Goal: Transaction & Acquisition: Book appointment/travel/reservation

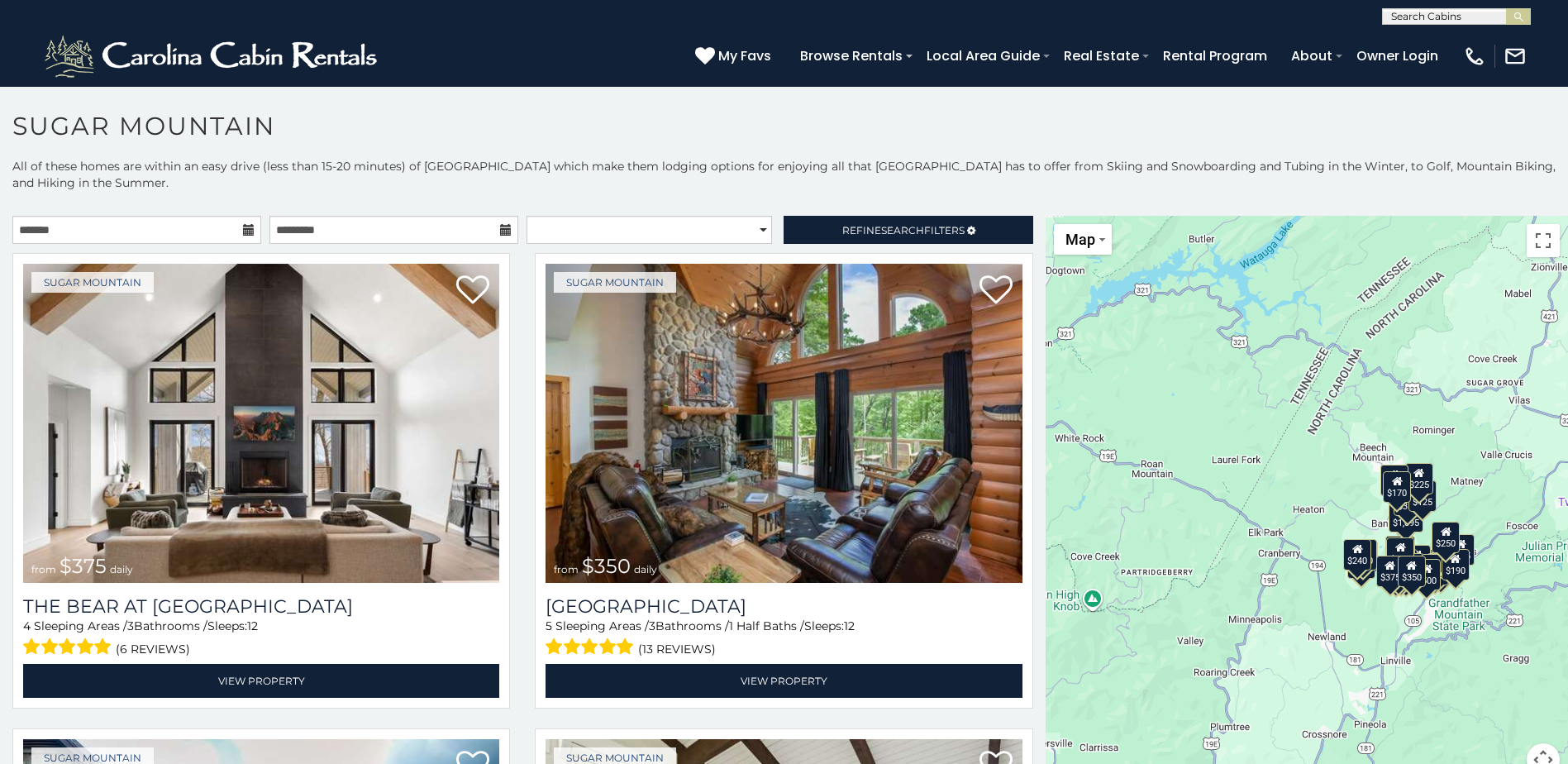
click at [245, 227] on icon at bounding box center [249, 230] width 12 height 12
click at [244, 234] on icon at bounding box center [249, 230] width 12 height 12
click at [139, 221] on input "text" at bounding box center [137, 229] width 249 height 28
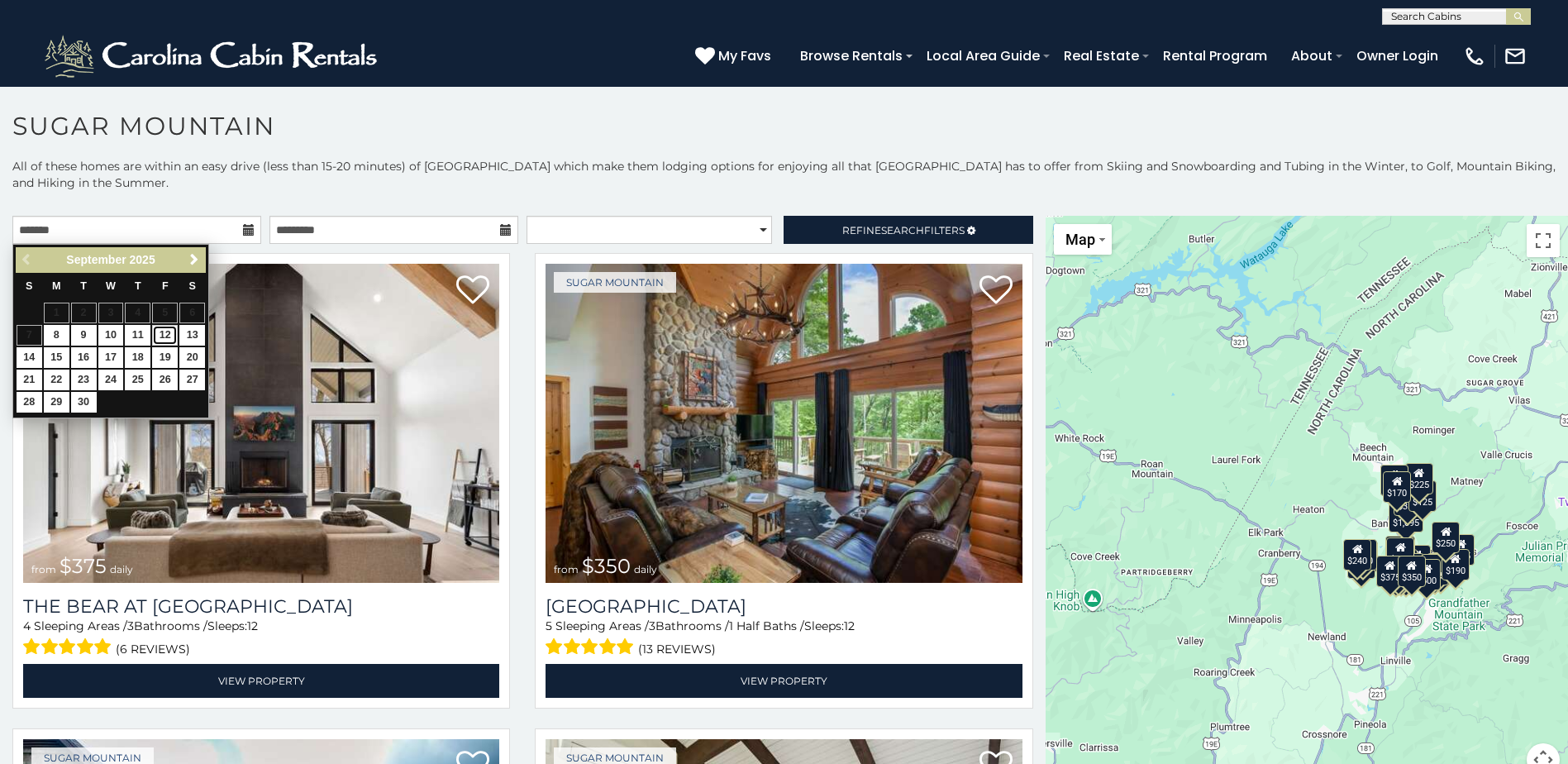
click at [163, 336] on link "12" at bounding box center [165, 335] width 25 height 20
type input "**********"
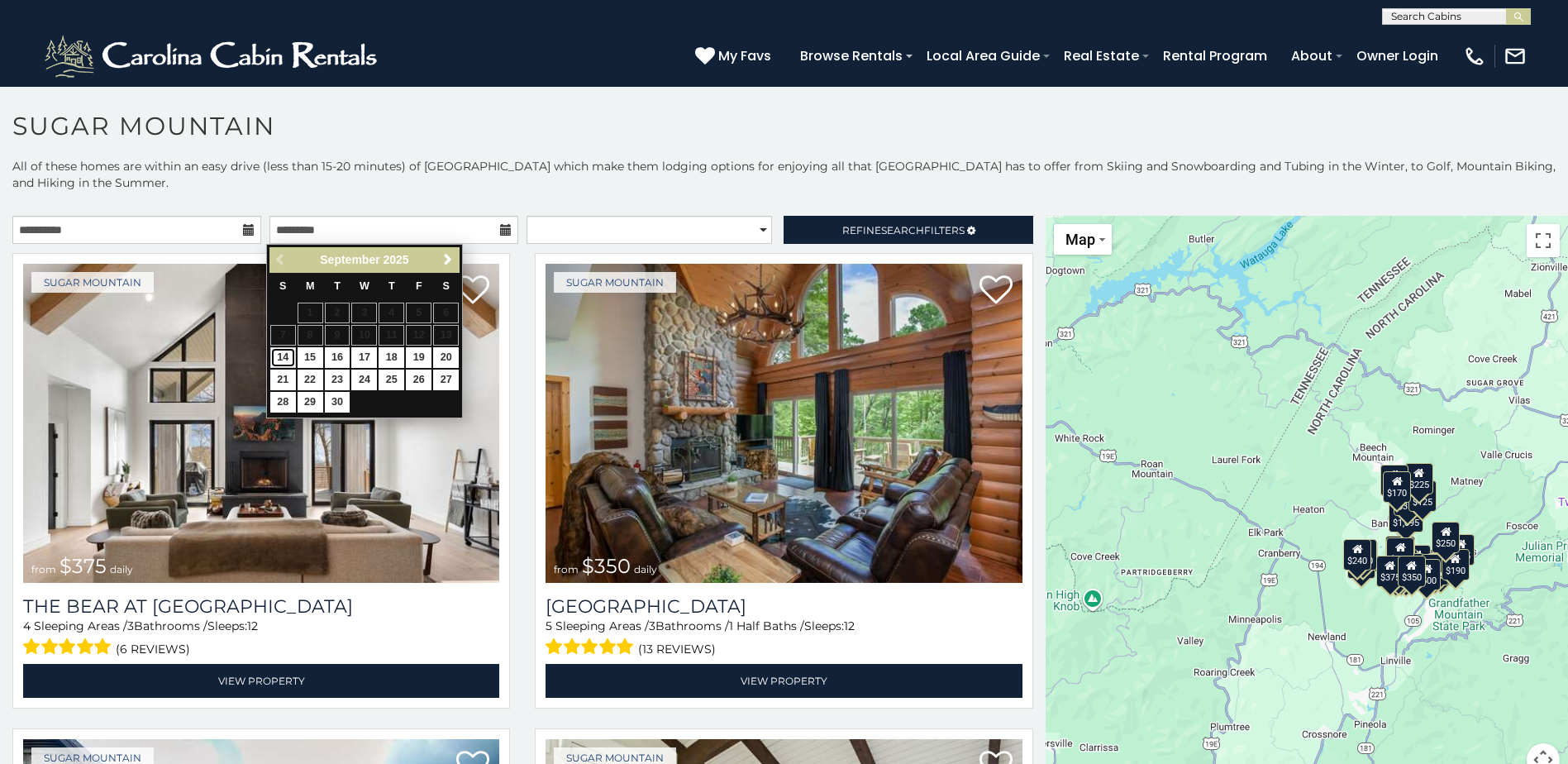
click at [282, 357] on link "14" at bounding box center [283, 357] width 25 height 20
type input "**********"
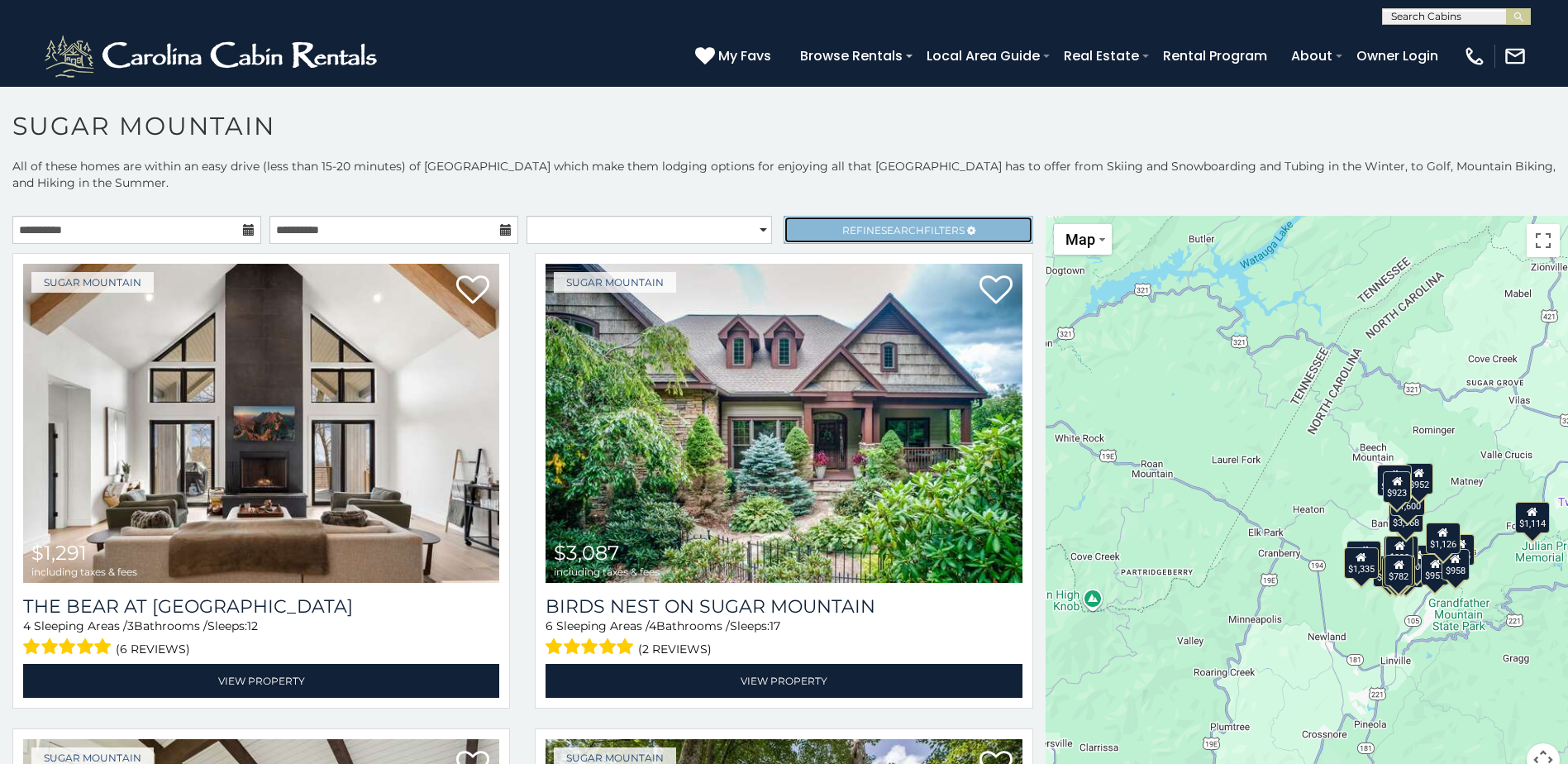
click at [843, 235] on span "Refine Search Filters" at bounding box center [903, 230] width 122 height 13
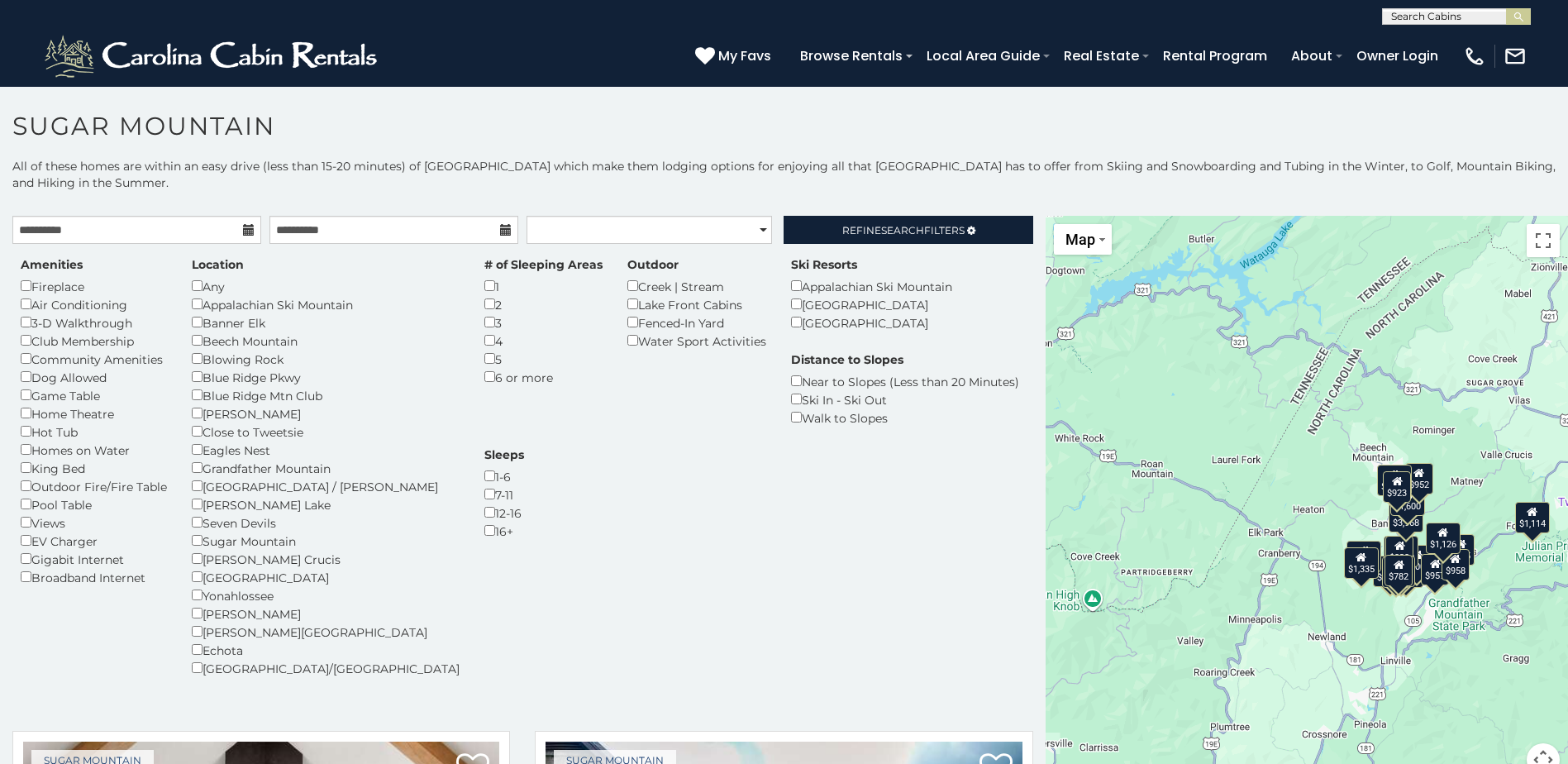
click at [627, 287] on div "Creek | Stream" at bounding box center [697, 285] width 139 height 18
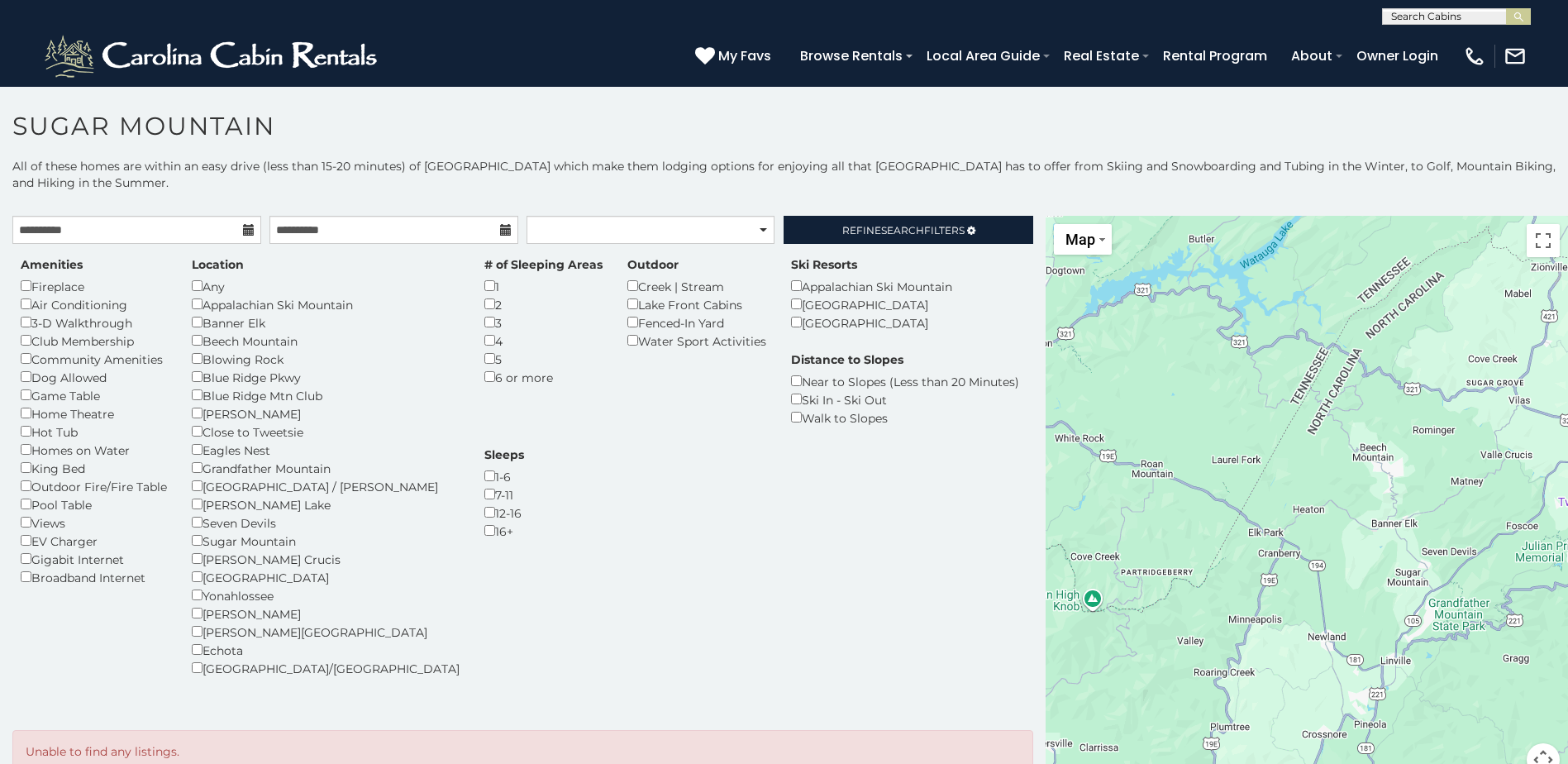
click at [201, 293] on div "Any" at bounding box center [325, 285] width 267 height 18
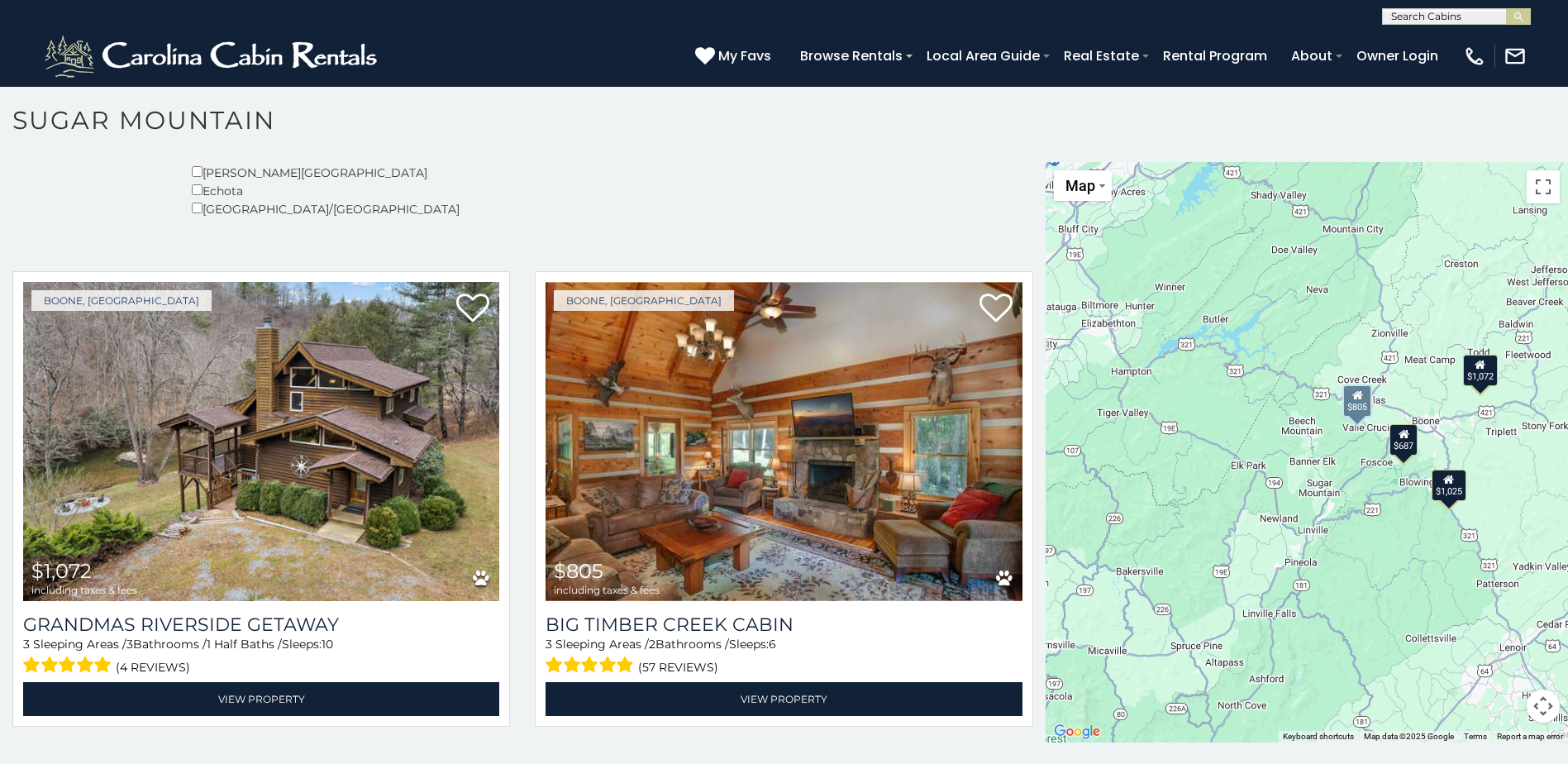
scroll to position [9, 0]
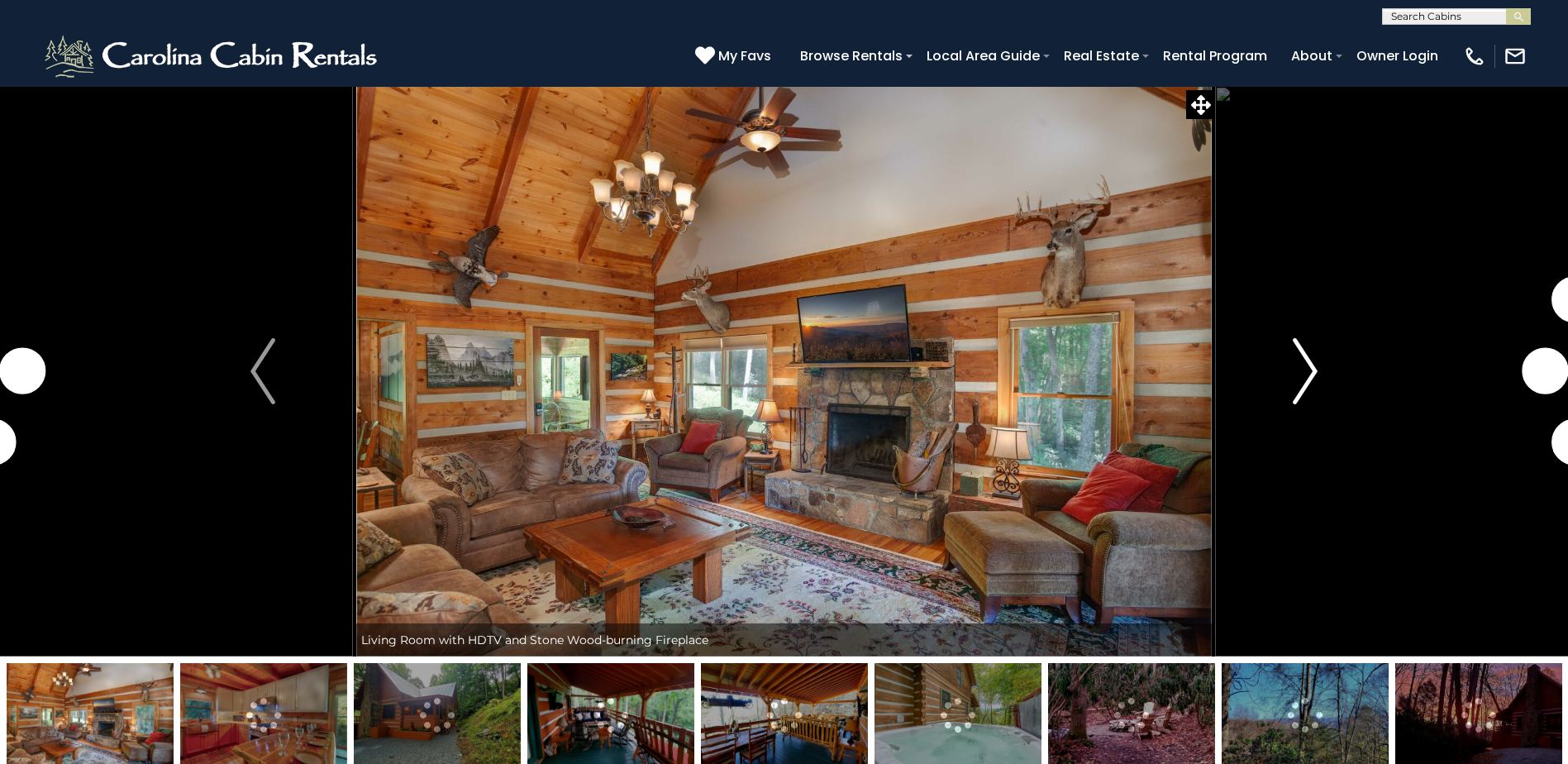
click at [1300, 364] on img "Next" at bounding box center [1305, 371] width 25 height 66
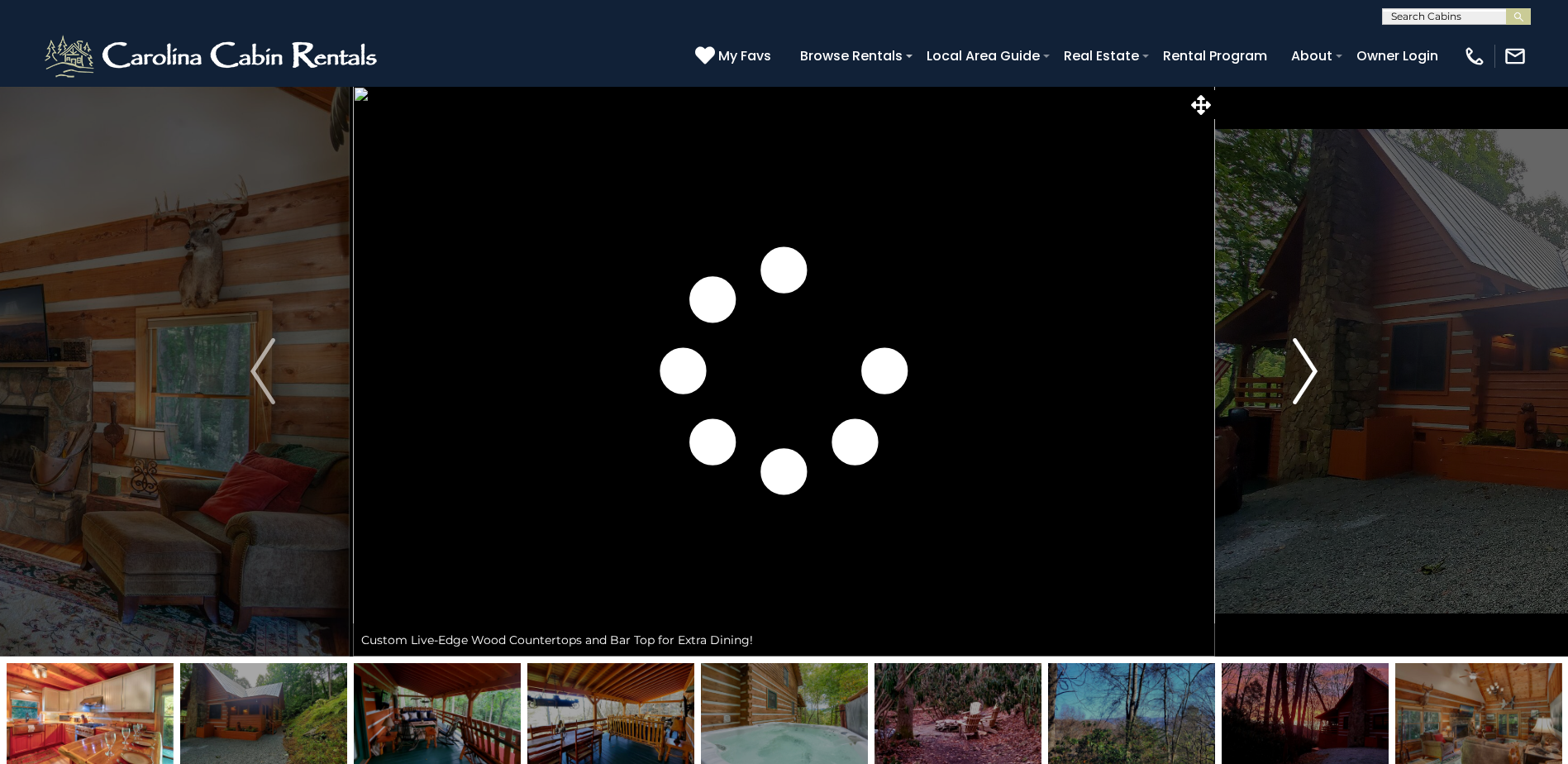
click at [1300, 364] on img "Next" at bounding box center [1305, 371] width 25 height 66
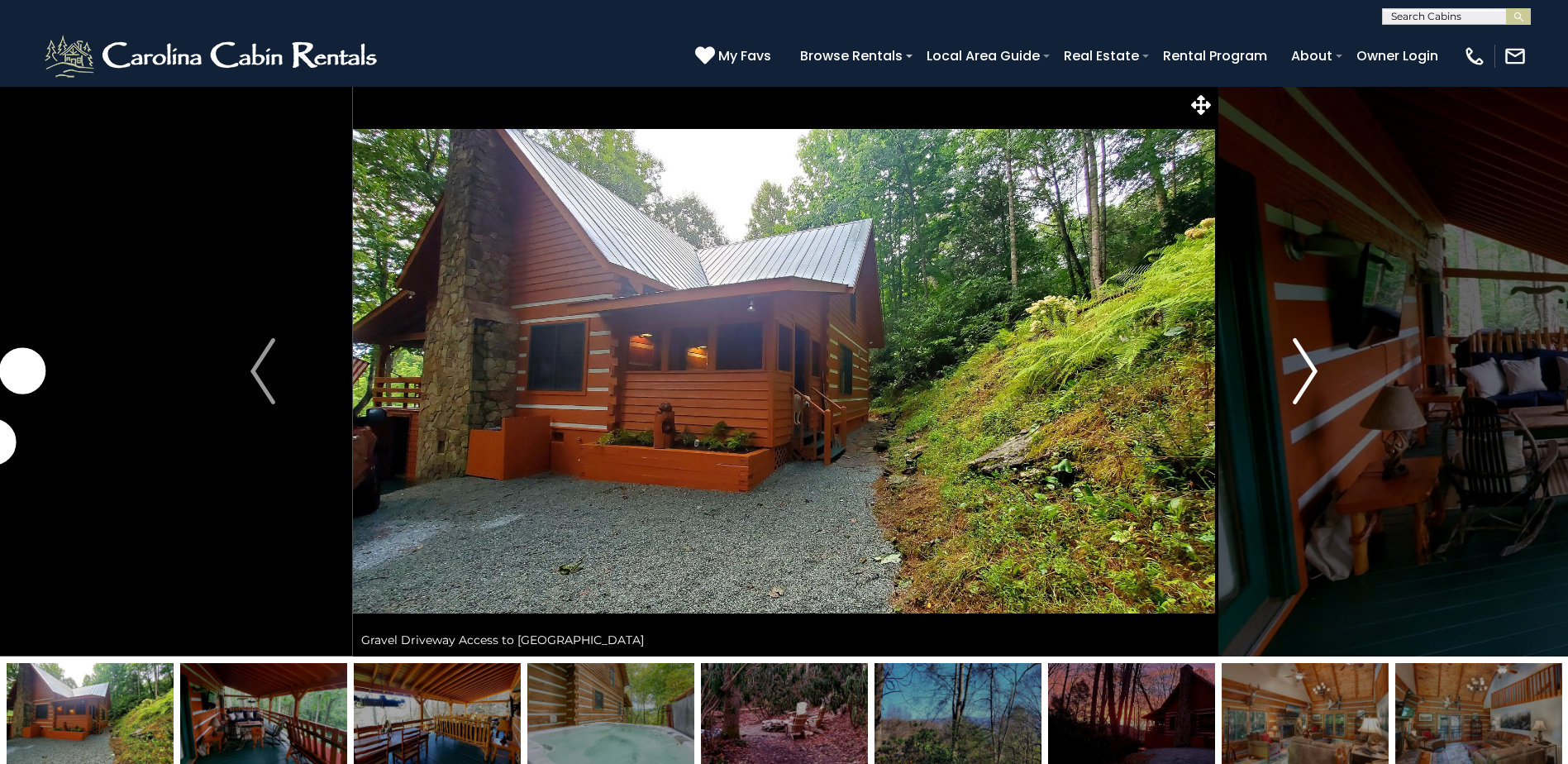
click at [1300, 364] on img "Next" at bounding box center [1305, 371] width 25 height 66
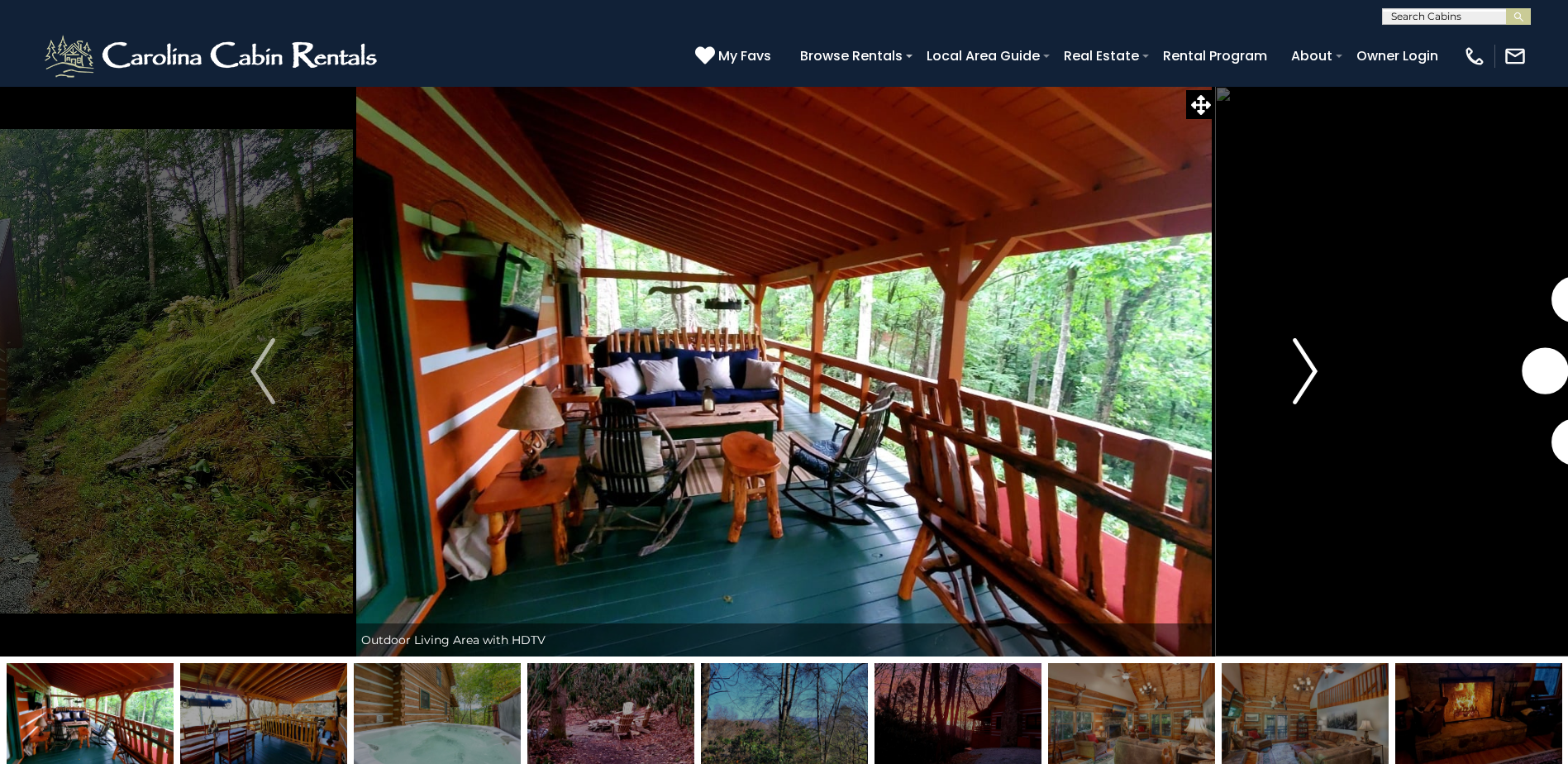
click at [1300, 364] on img "Next" at bounding box center [1305, 371] width 25 height 66
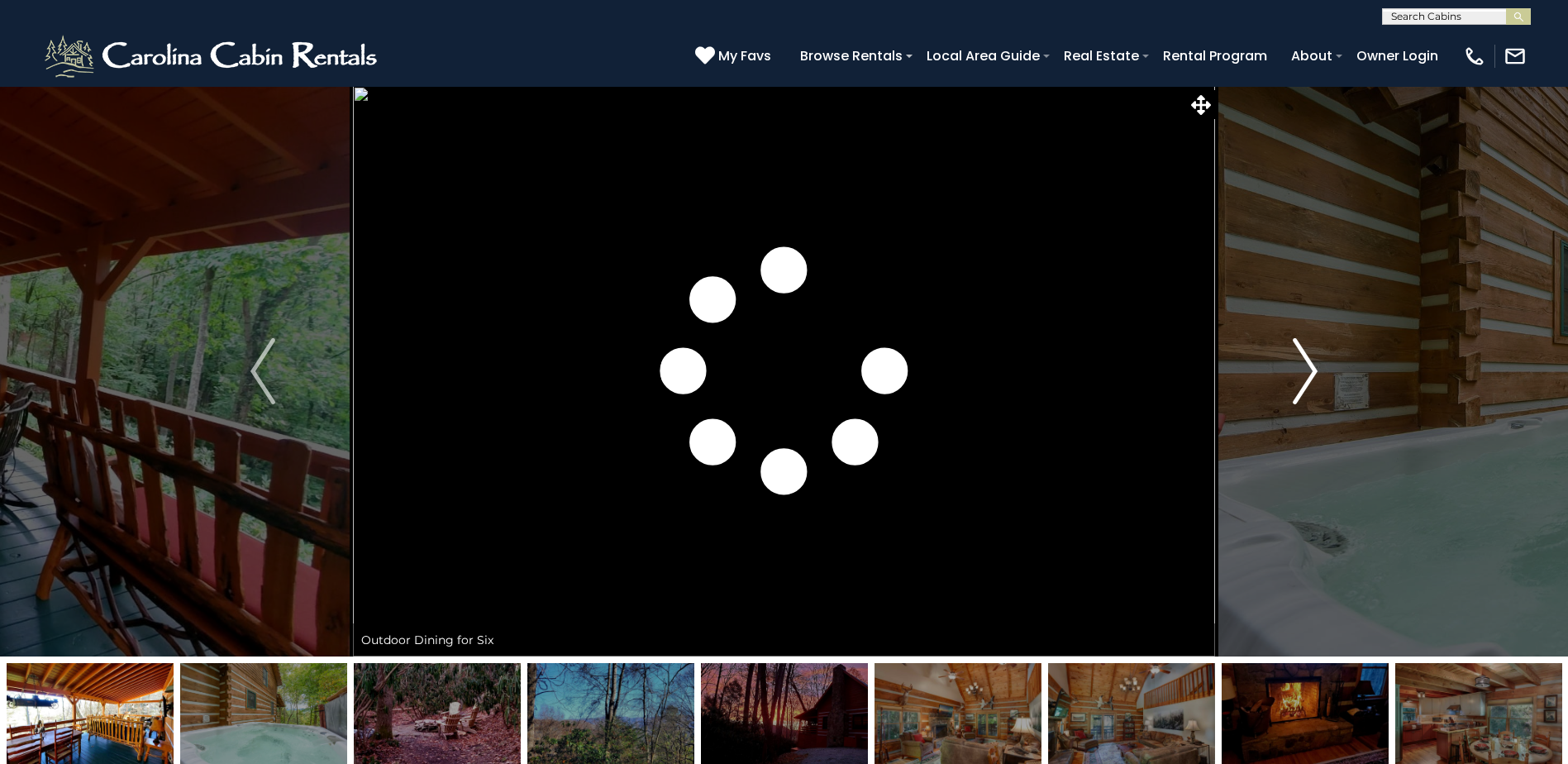
click at [1300, 364] on img "Next" at bounding box center [1305, 371] width 25 height 66
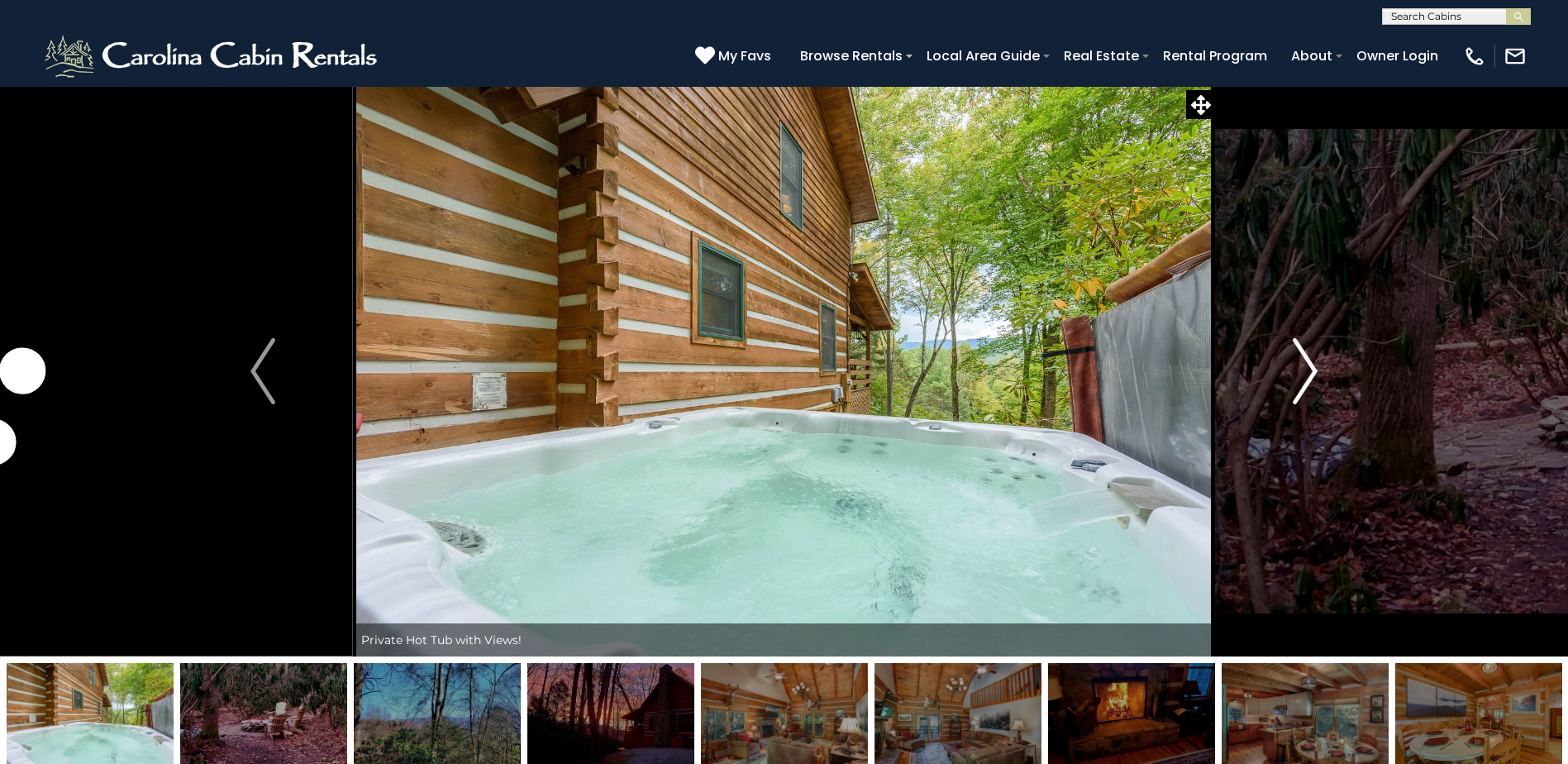
click at [1300, 364] on img "Next" at bounding box center [1305, 371] width 25 height 66
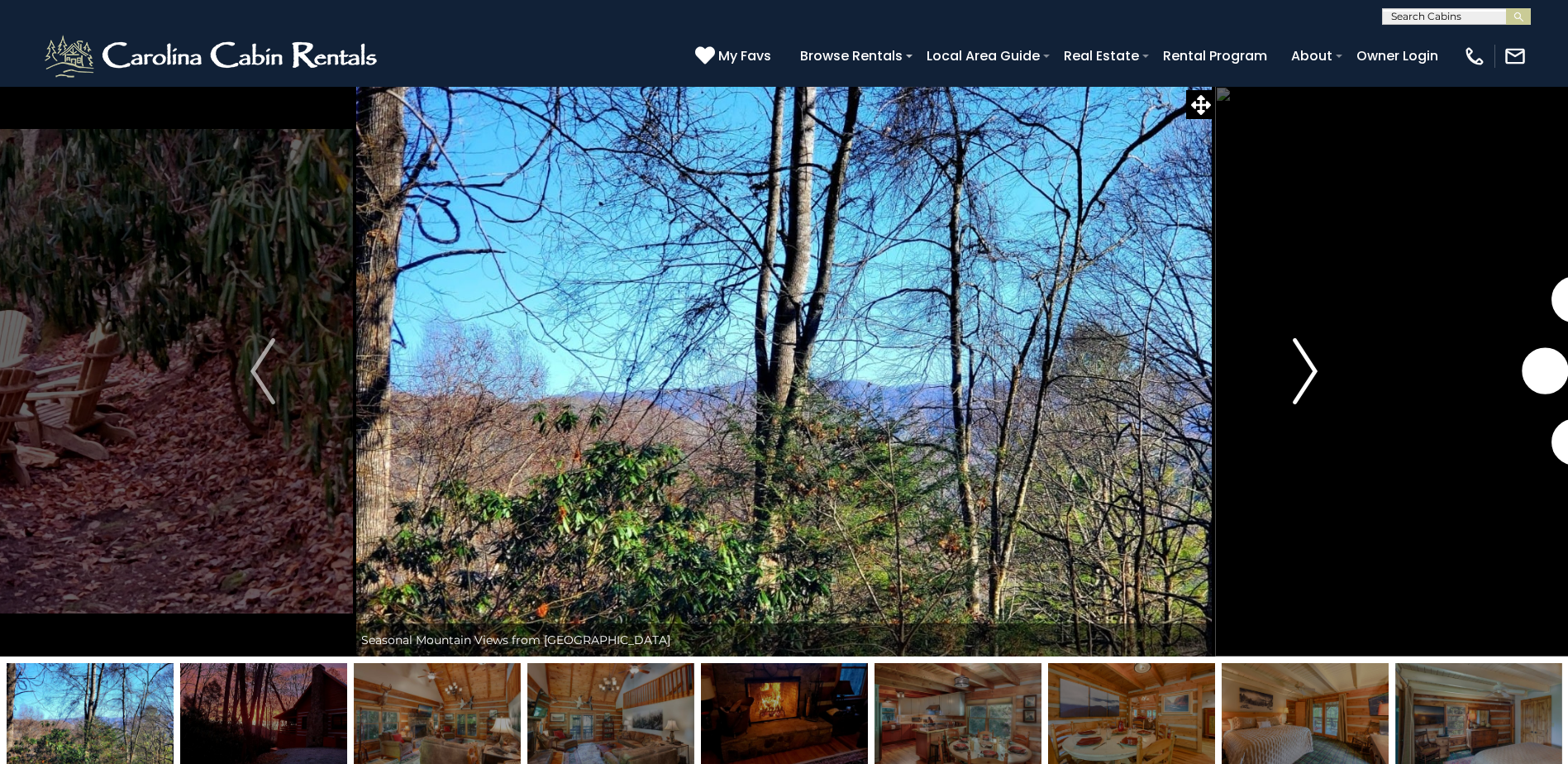
click at [1300, 364] on img "Next" at bounding box center [1305, 371] width 25 height 66
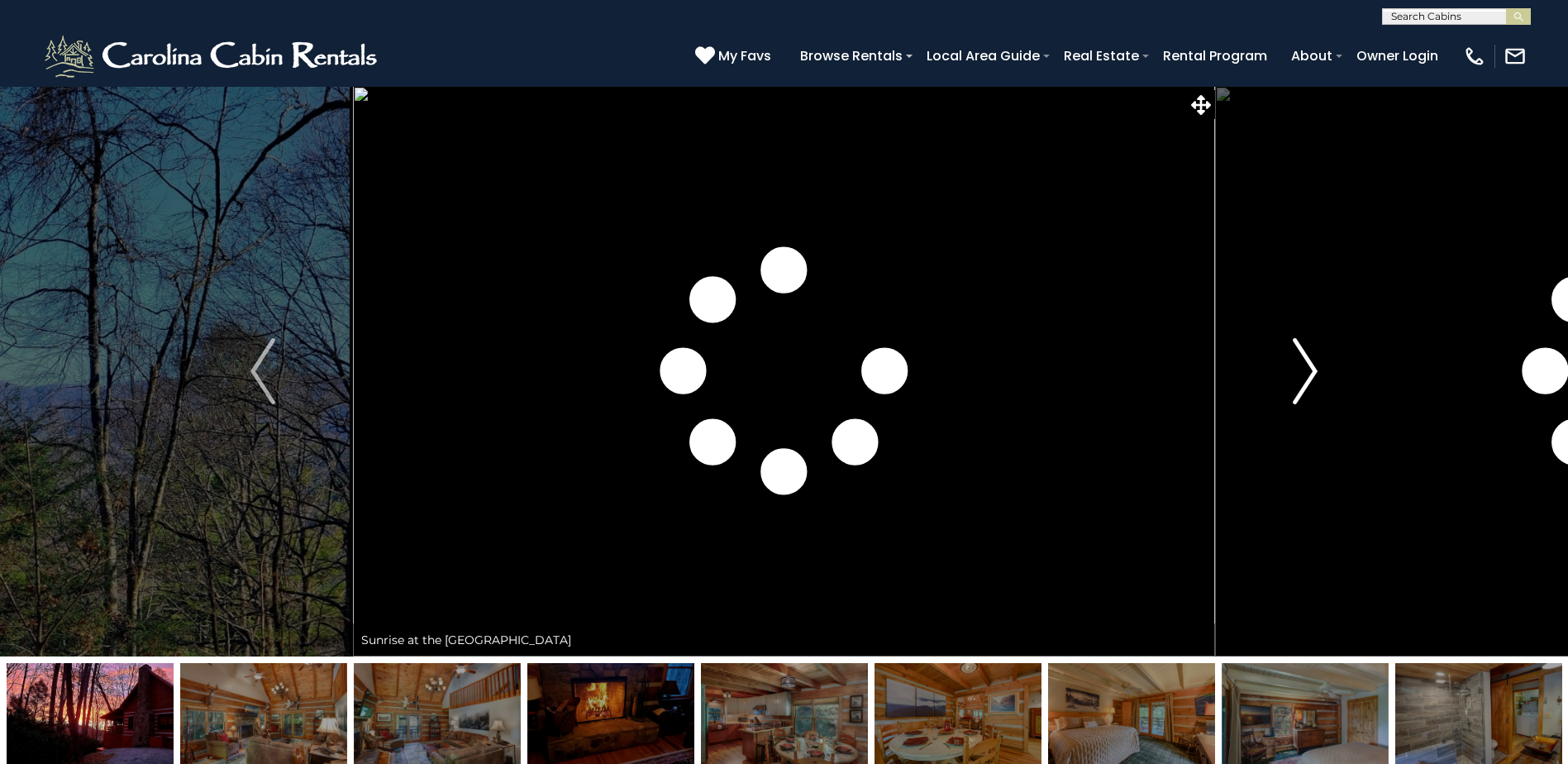
click at [1300, 364] on img "Next" at bounding box center [1305, 371] width 25 height 66
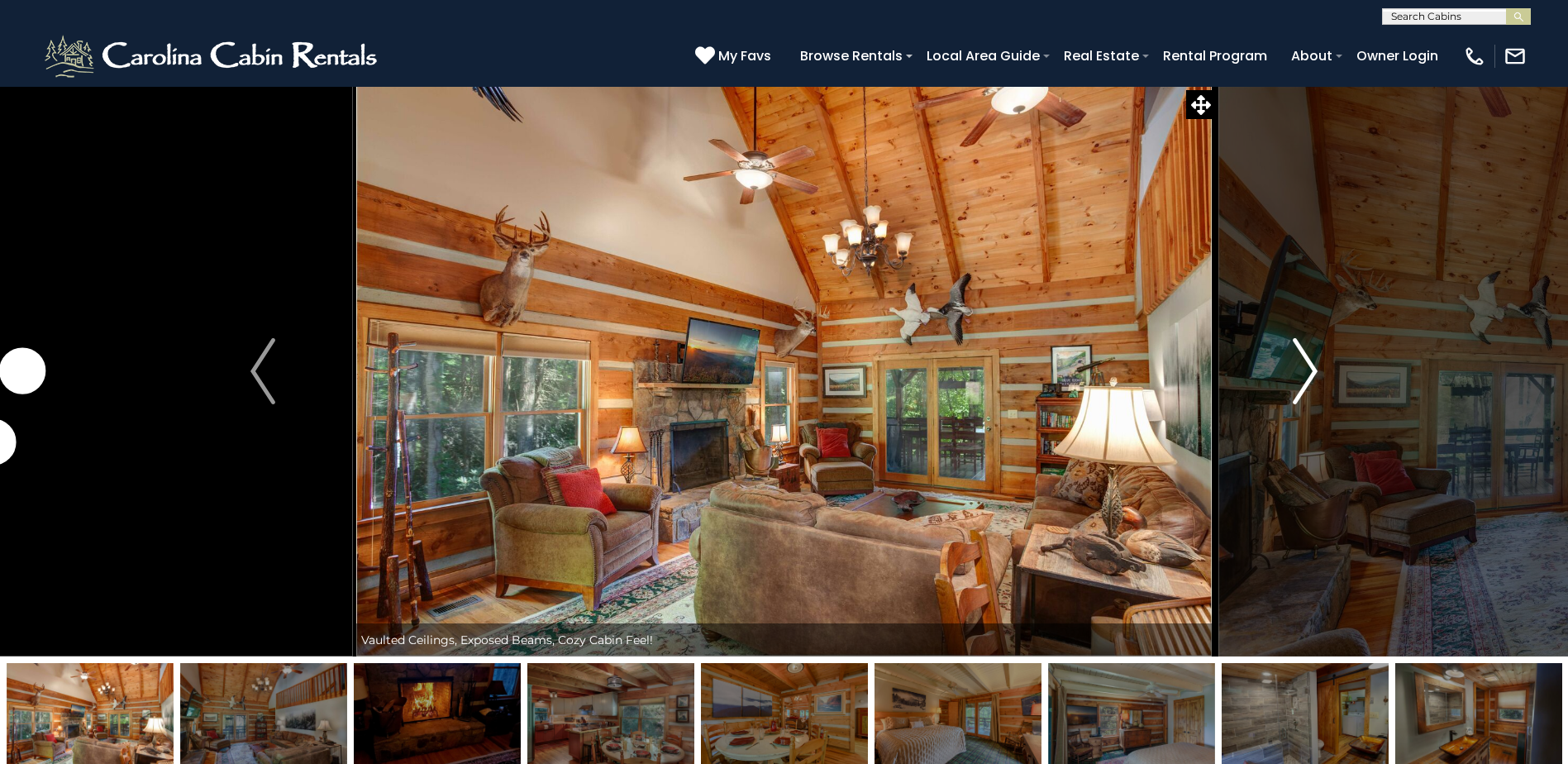
click at [1300, 364] on img "Next" at bounding box center [1305, 371] width 25 height 66
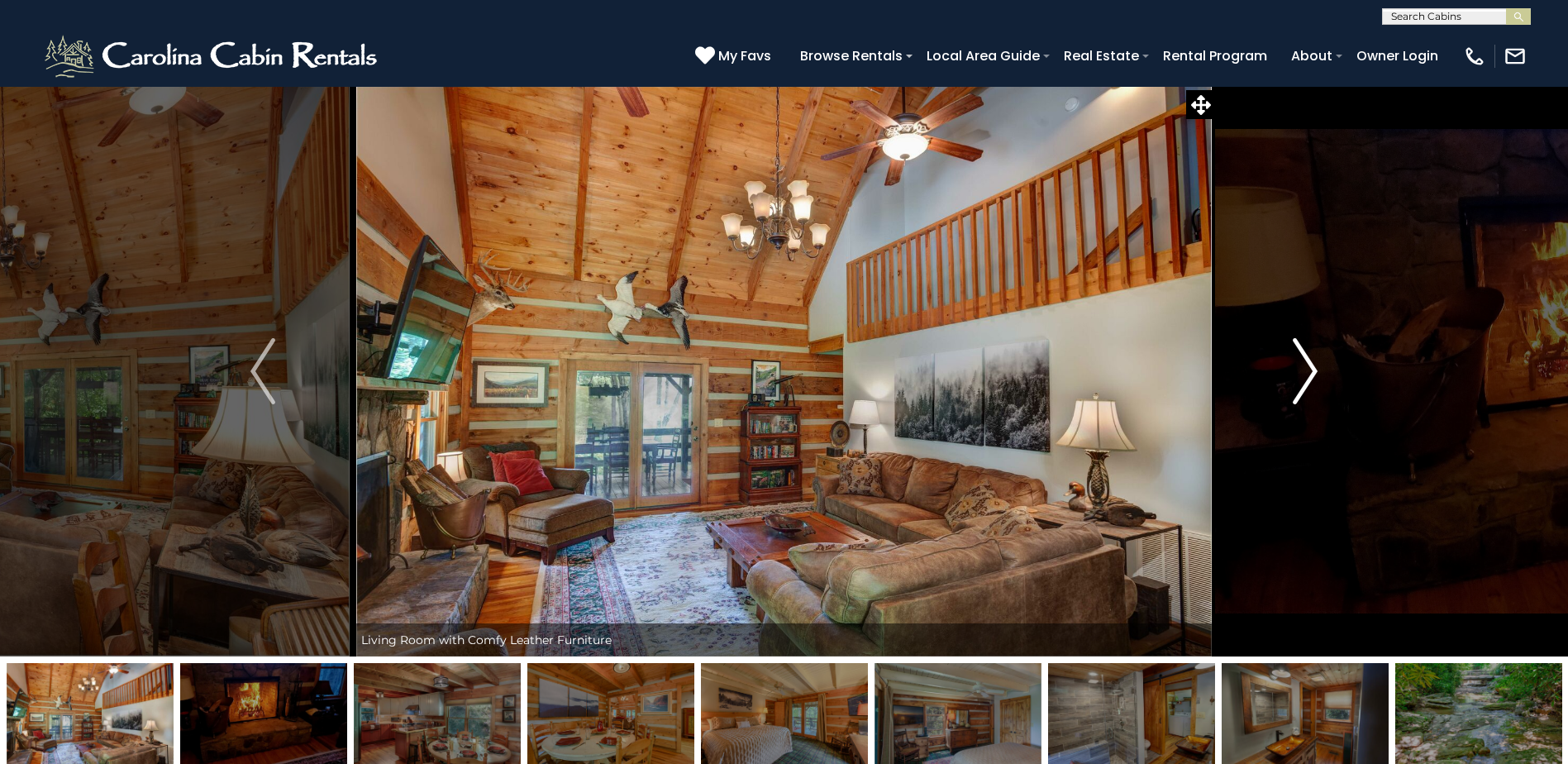
click at [1300, 364] on img "Next" at bounding box center [1305, 371] width 25 height 66
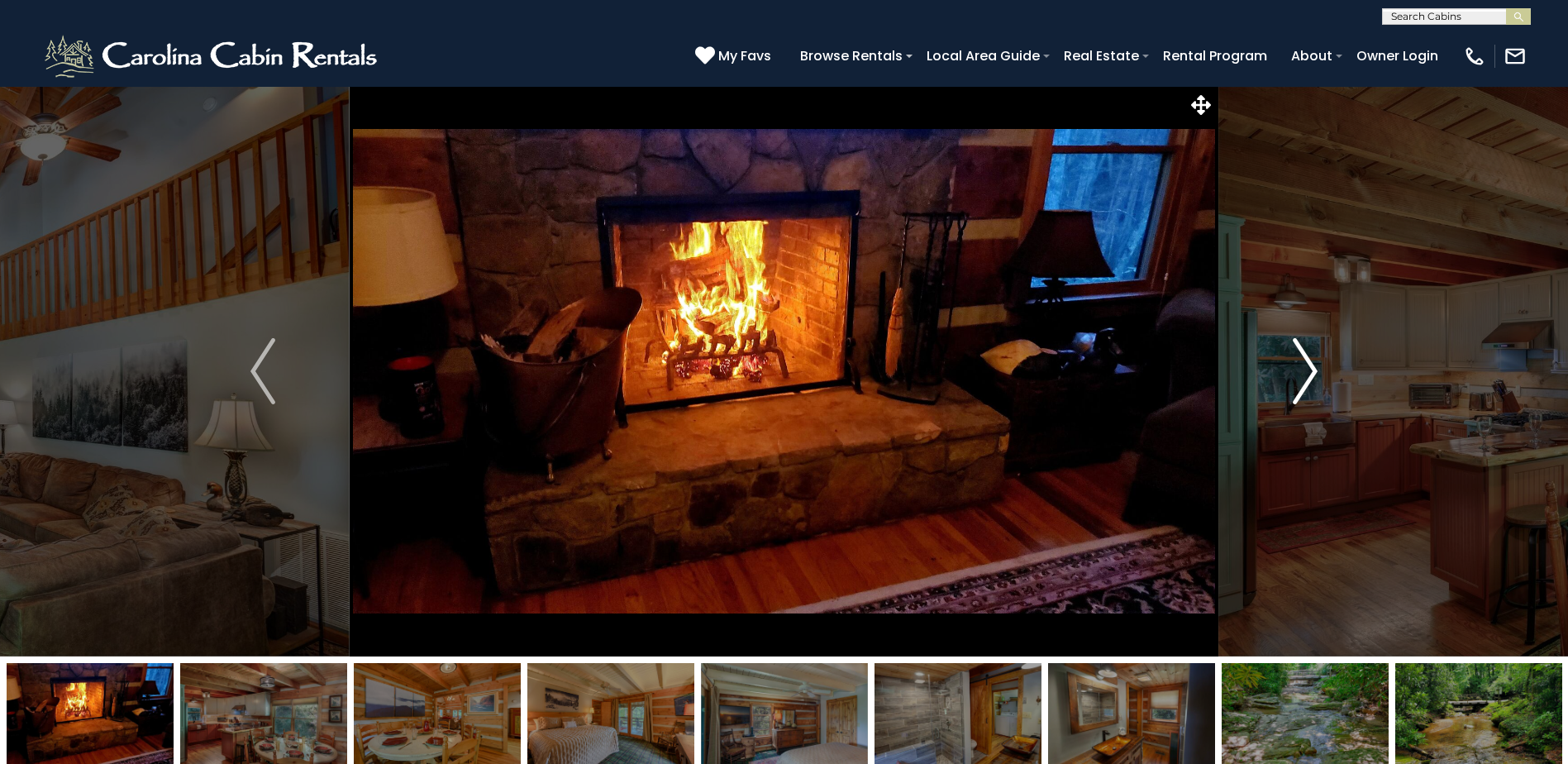
click at [1300, 364] on img "Next" at bounding box center [1305, 371] width 25 height 66
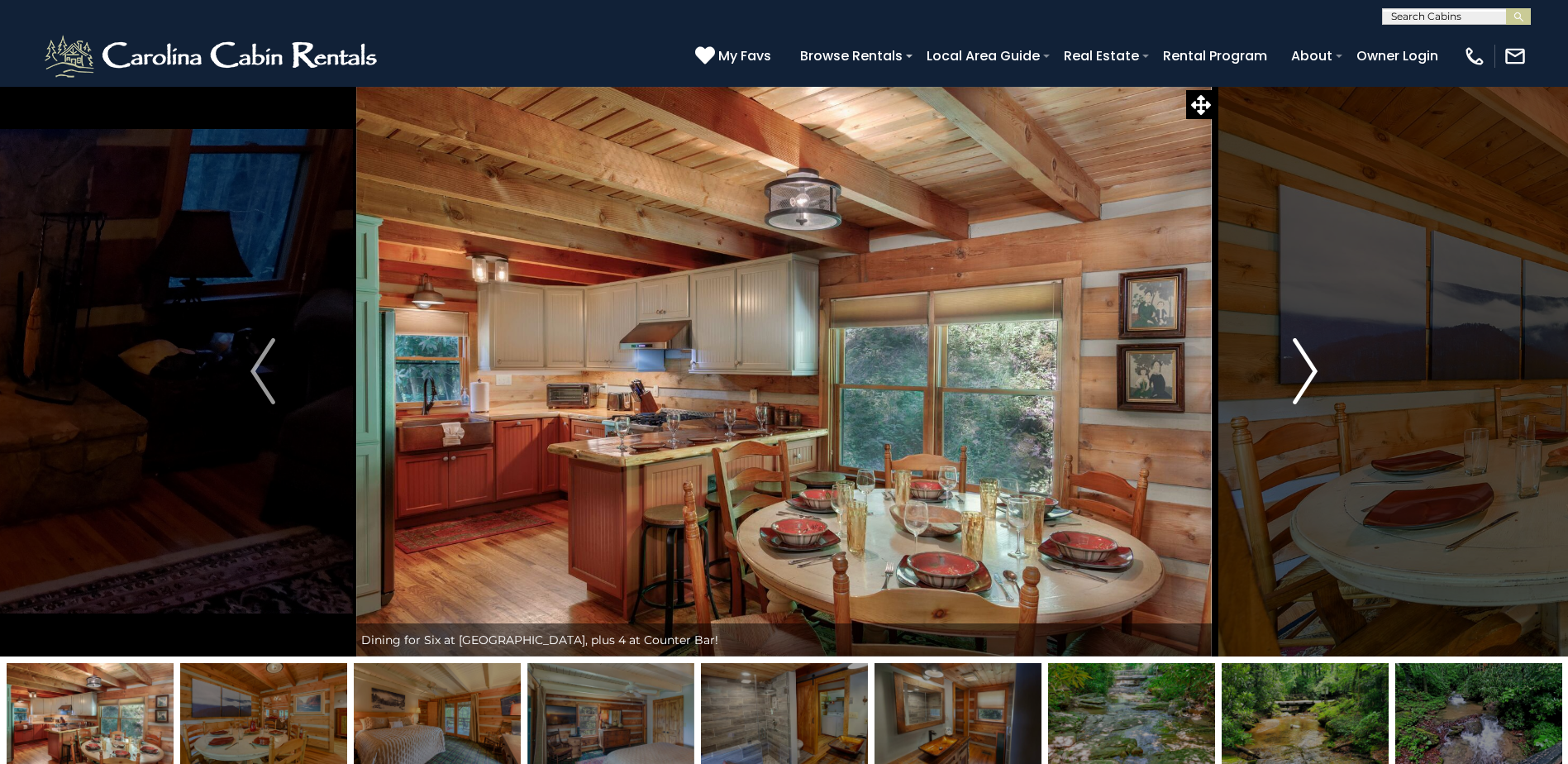
click at [1300, 364] on img "Next" at bounding box center [1305, 371] width 25 height 66
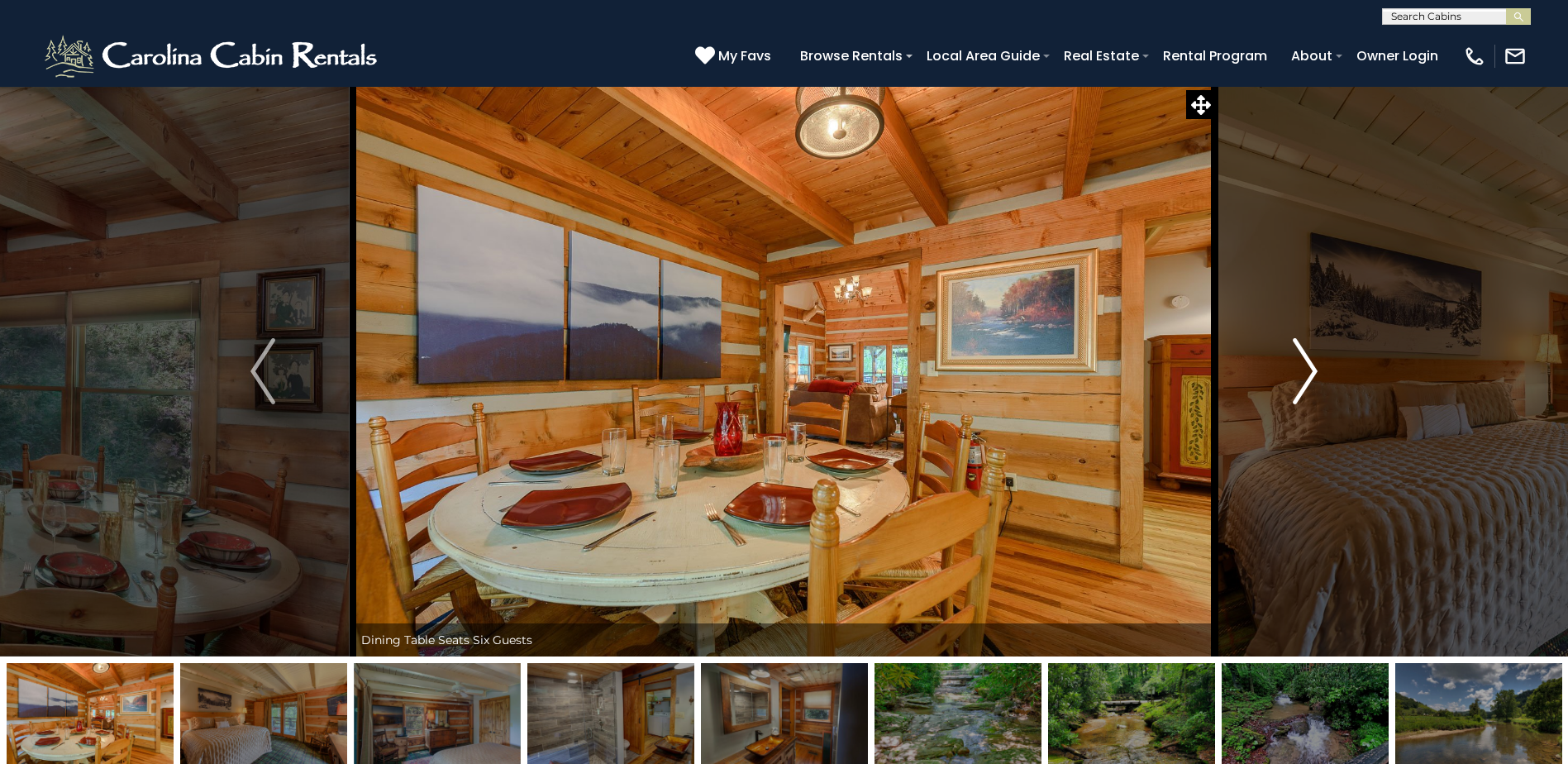
click at [1300, 364] on img "Next" at bounding box center [1305, 371] width 25 height 66
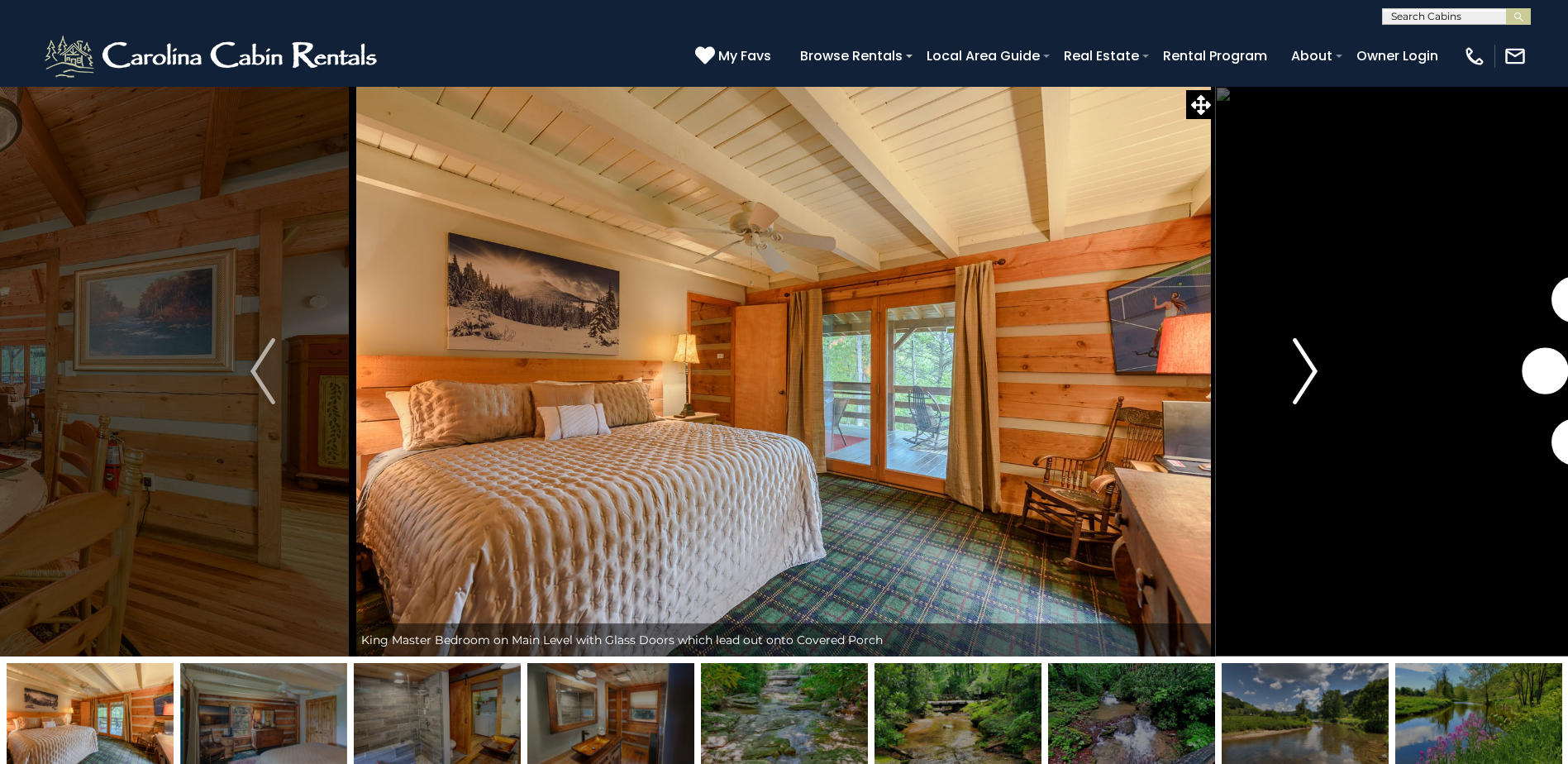
click at [1300, 364] on img "Next" at bounding box center [1305, 371] width 25 height 66
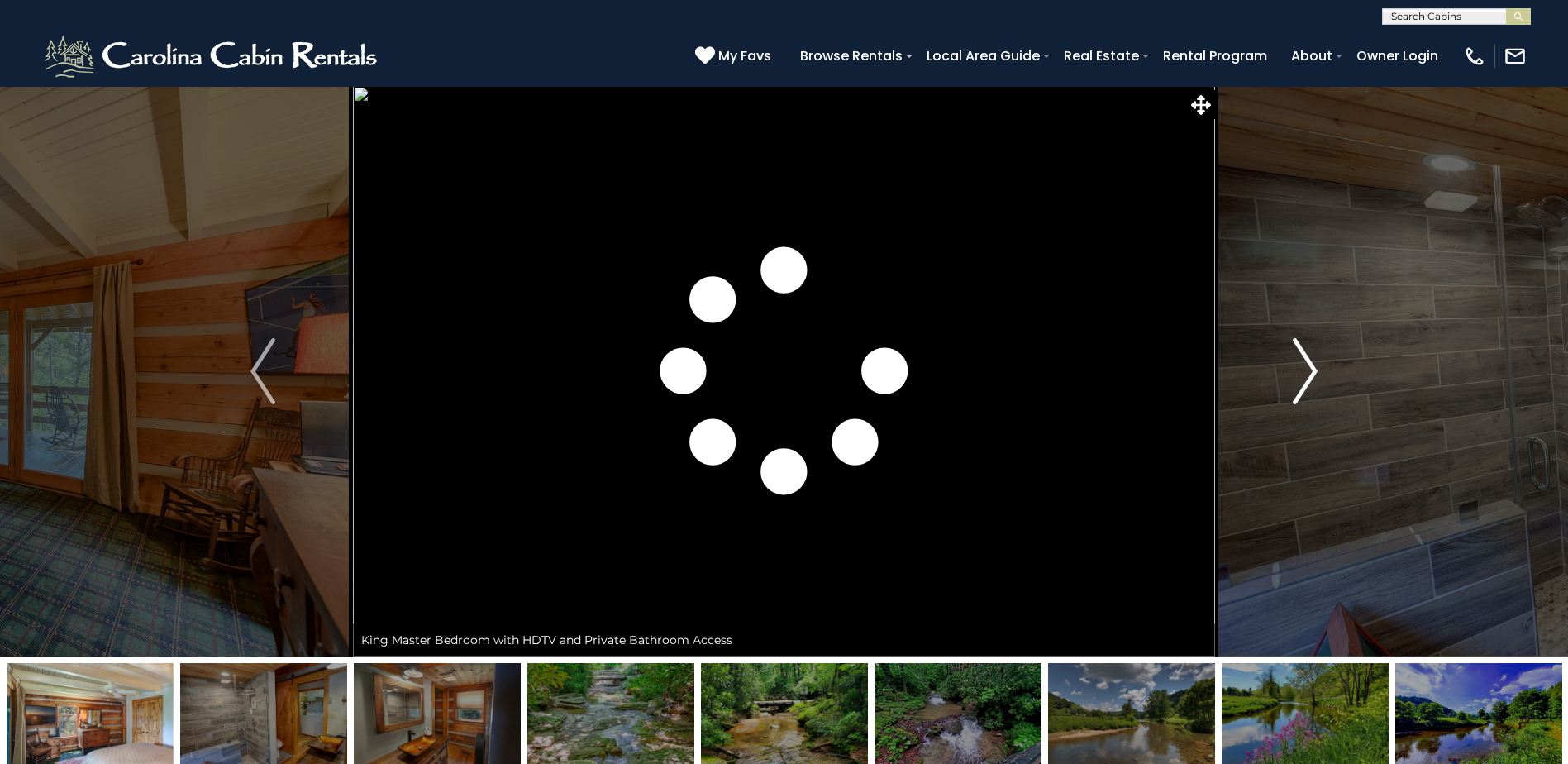
click at [1300, 364] on img "Next" at bounding box center [1305, 371] width 25 height 66
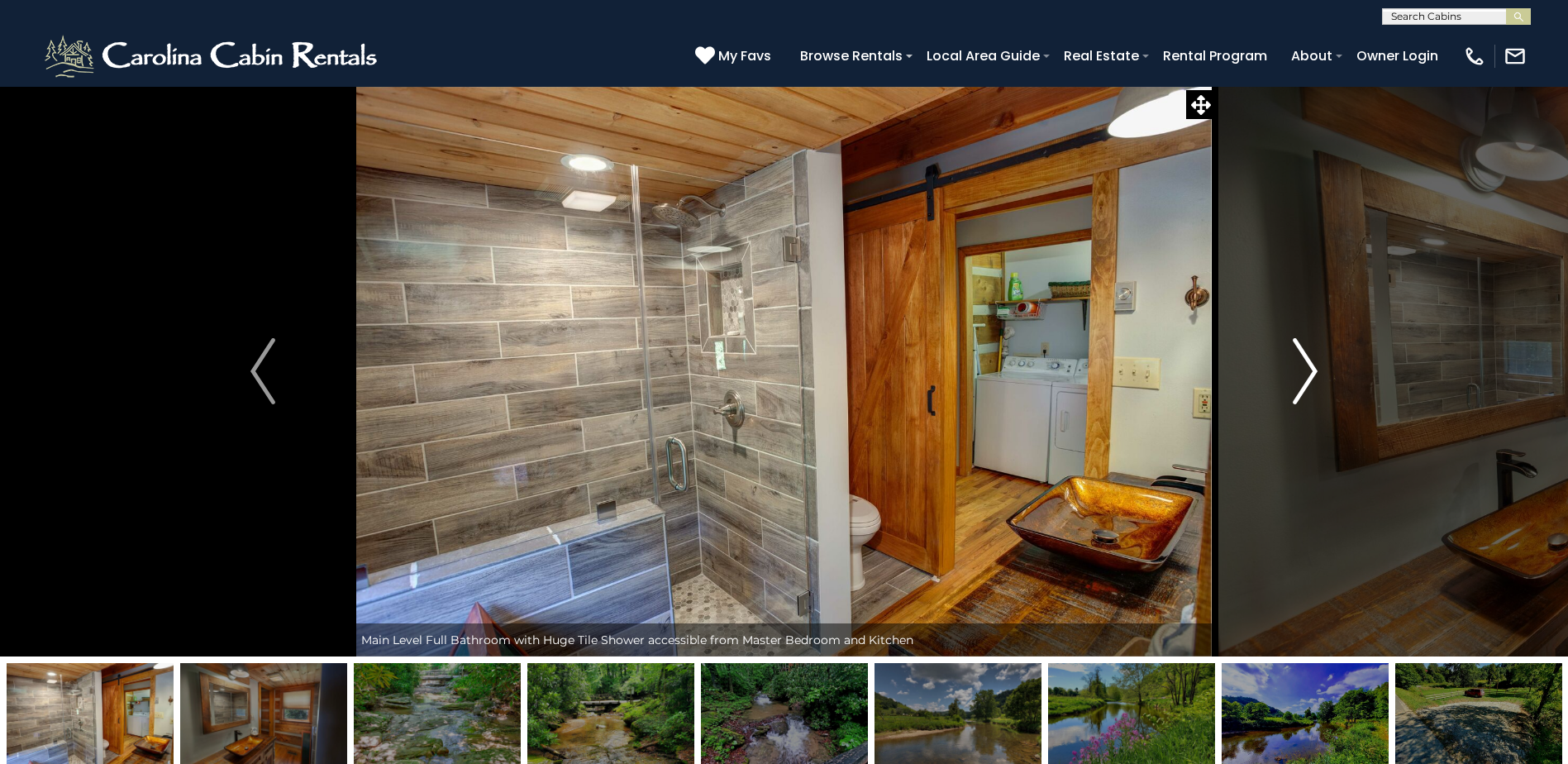
click at [1300, 364] on img "Next" at bounding box center [1305, 371] width 25 height 66
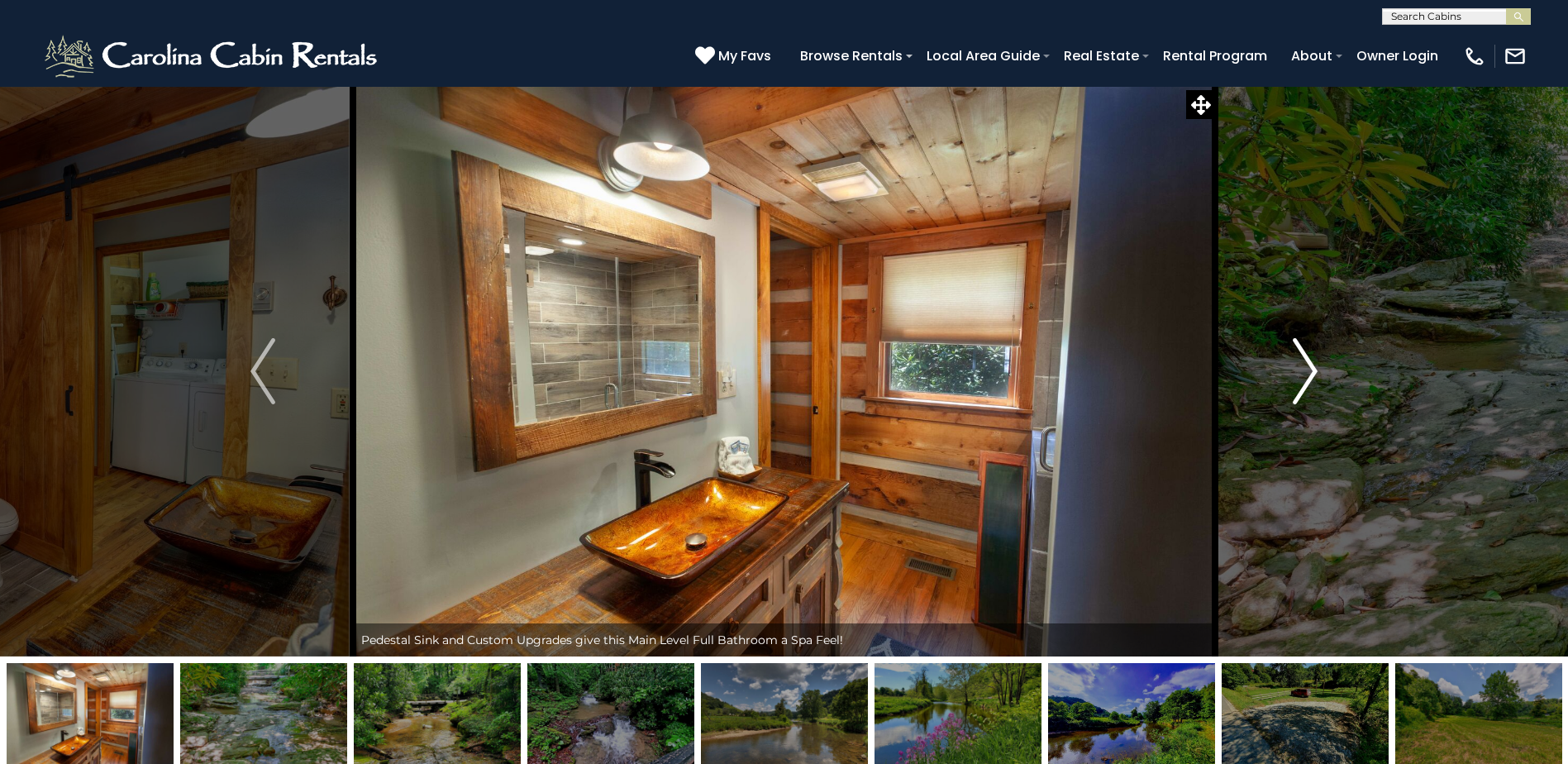
click at [1300, 364] on img "Next" at bounding box center [1305, 371] width 25 height 66
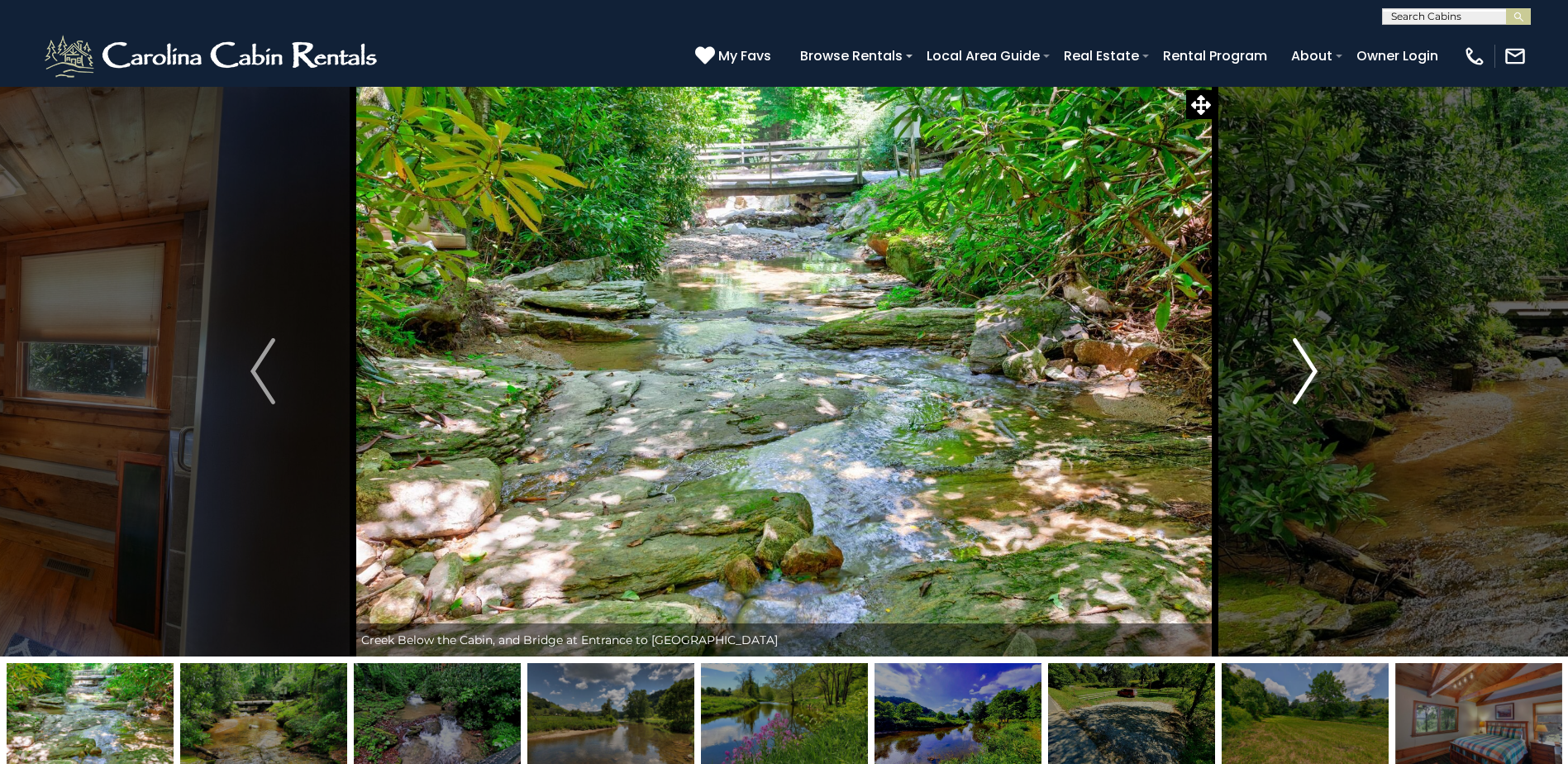
click at [1300, 364] on img "Next" at bounding box center [1305, 371] width 25 height 66
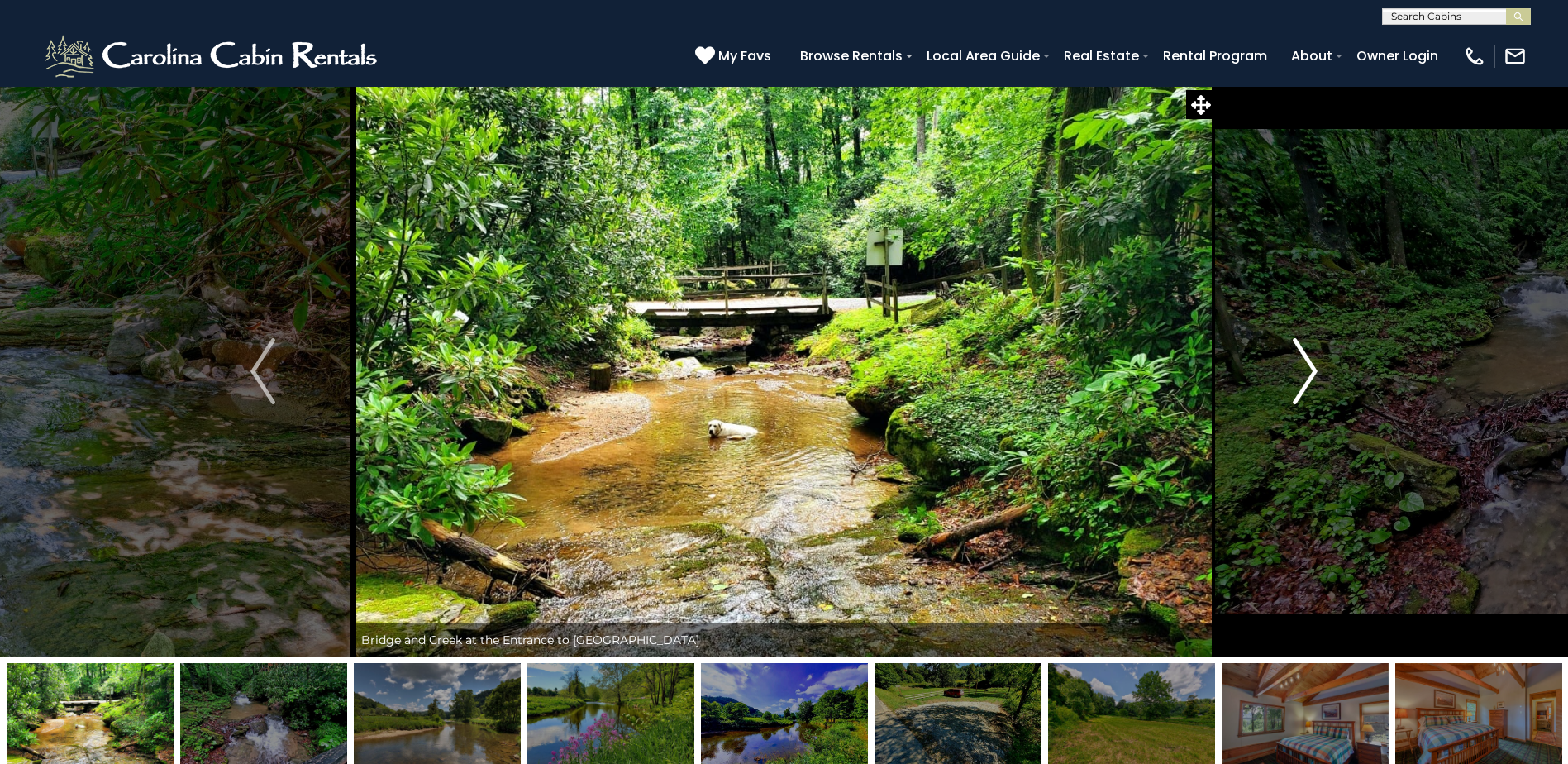
click at [1300, 364] on img "Next" at bounding box center [1305, 371] width 25 height 66
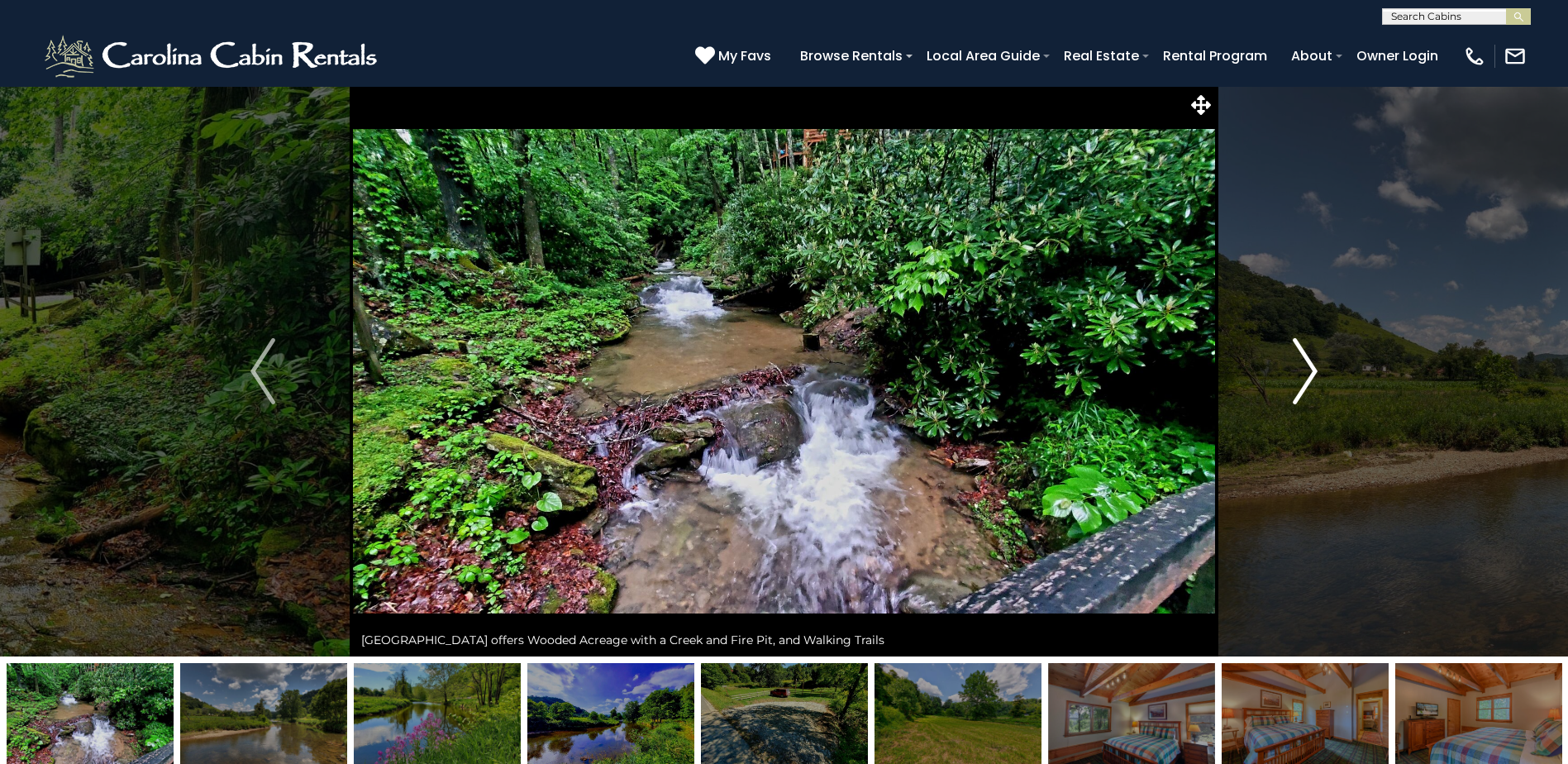
click at [1300, 364] on img "Next" at bounding box center [1305, 371] width 25 height 66
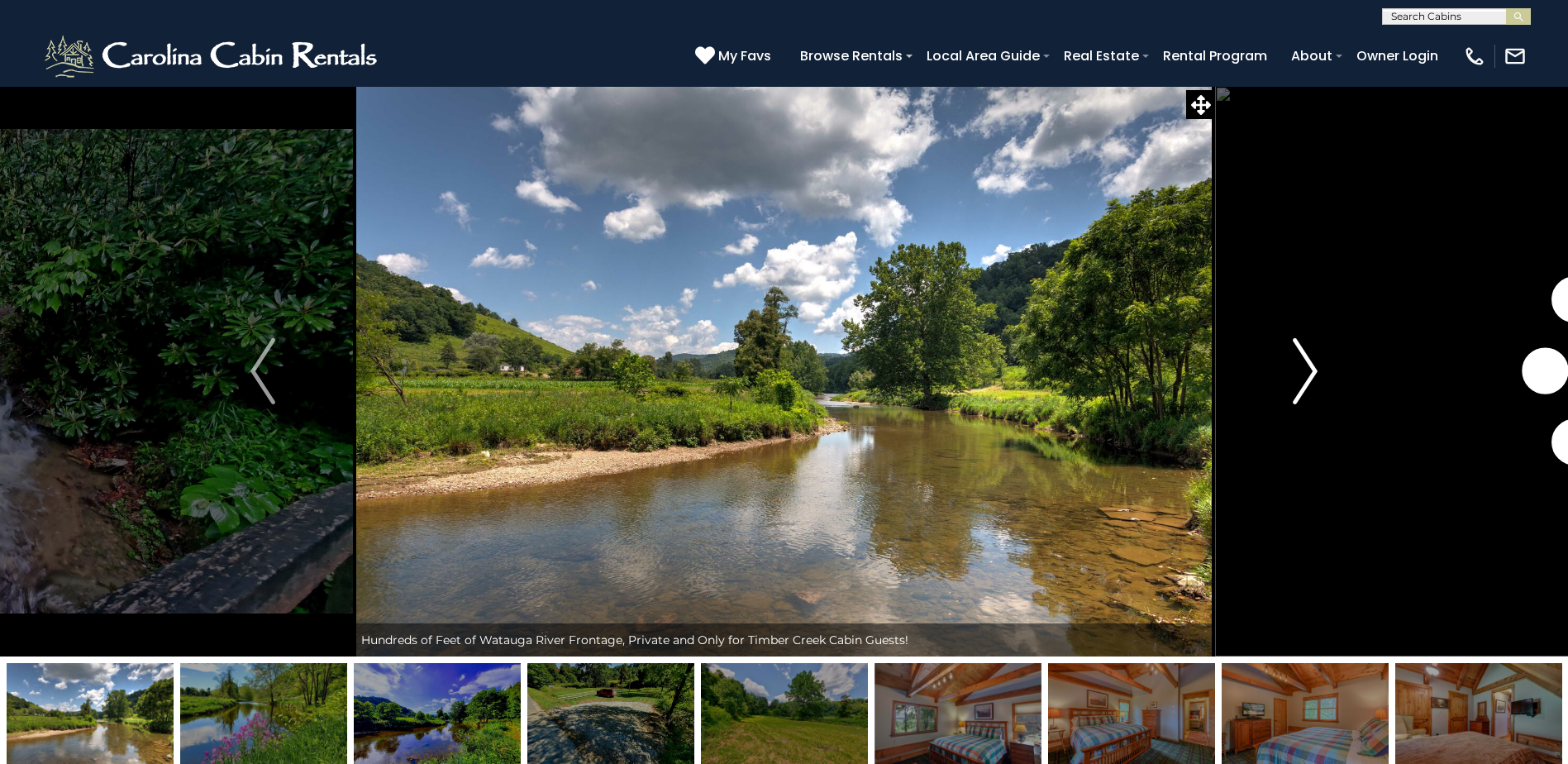
click at [1300, 364] on img "Next" at bounding box center [1305, 371] width 25 height 66
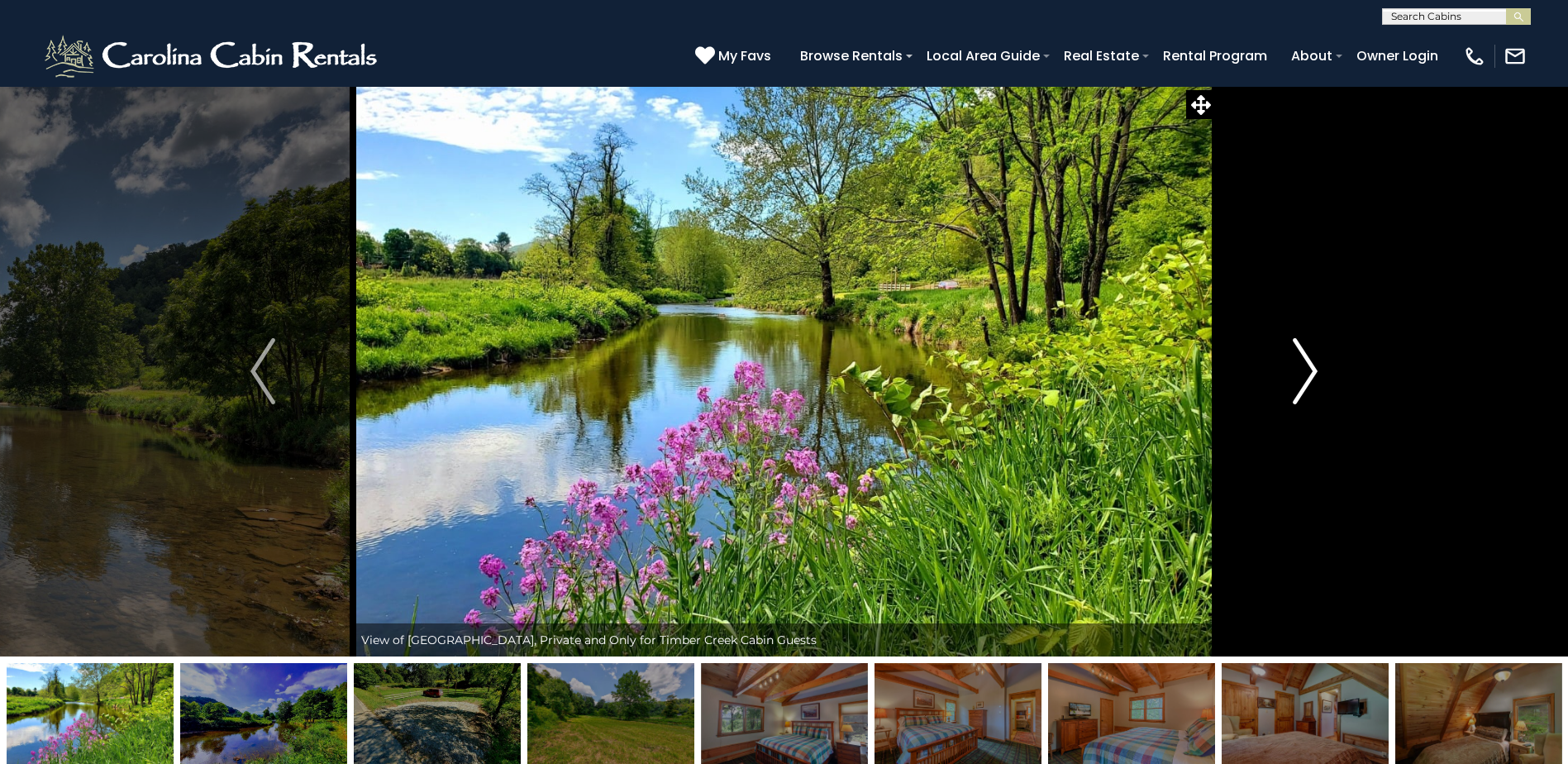
click at [1300, 364] on img "Next" at bounding box center [1305, 371] width 25 height 66
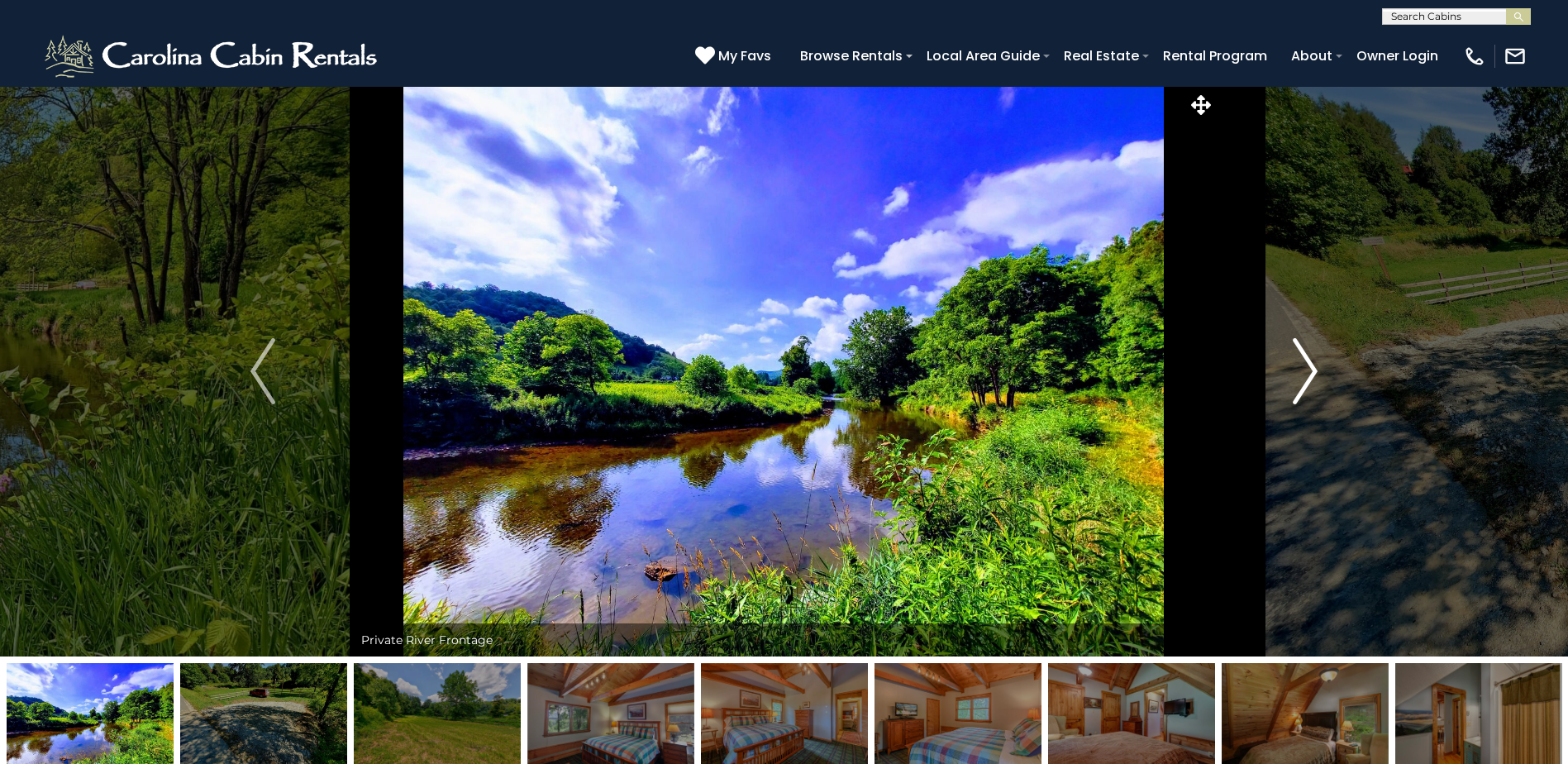
click at [1300, 364] on img "Next" at bounding box center [1305, 371] width 25 height 66
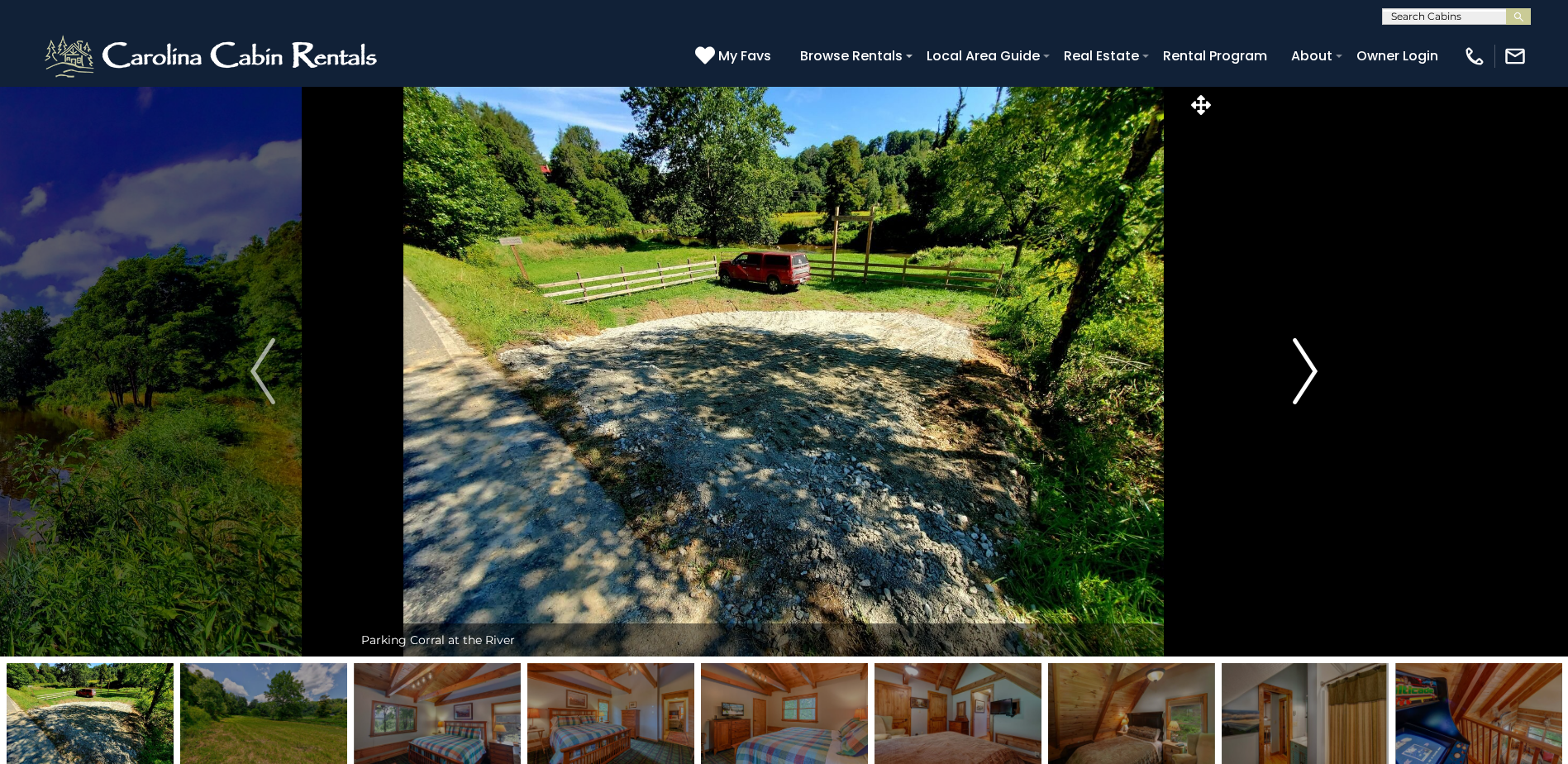
click at [1300, 364] on img "Next" at bounding box center [1305, 371] width 25 height 66
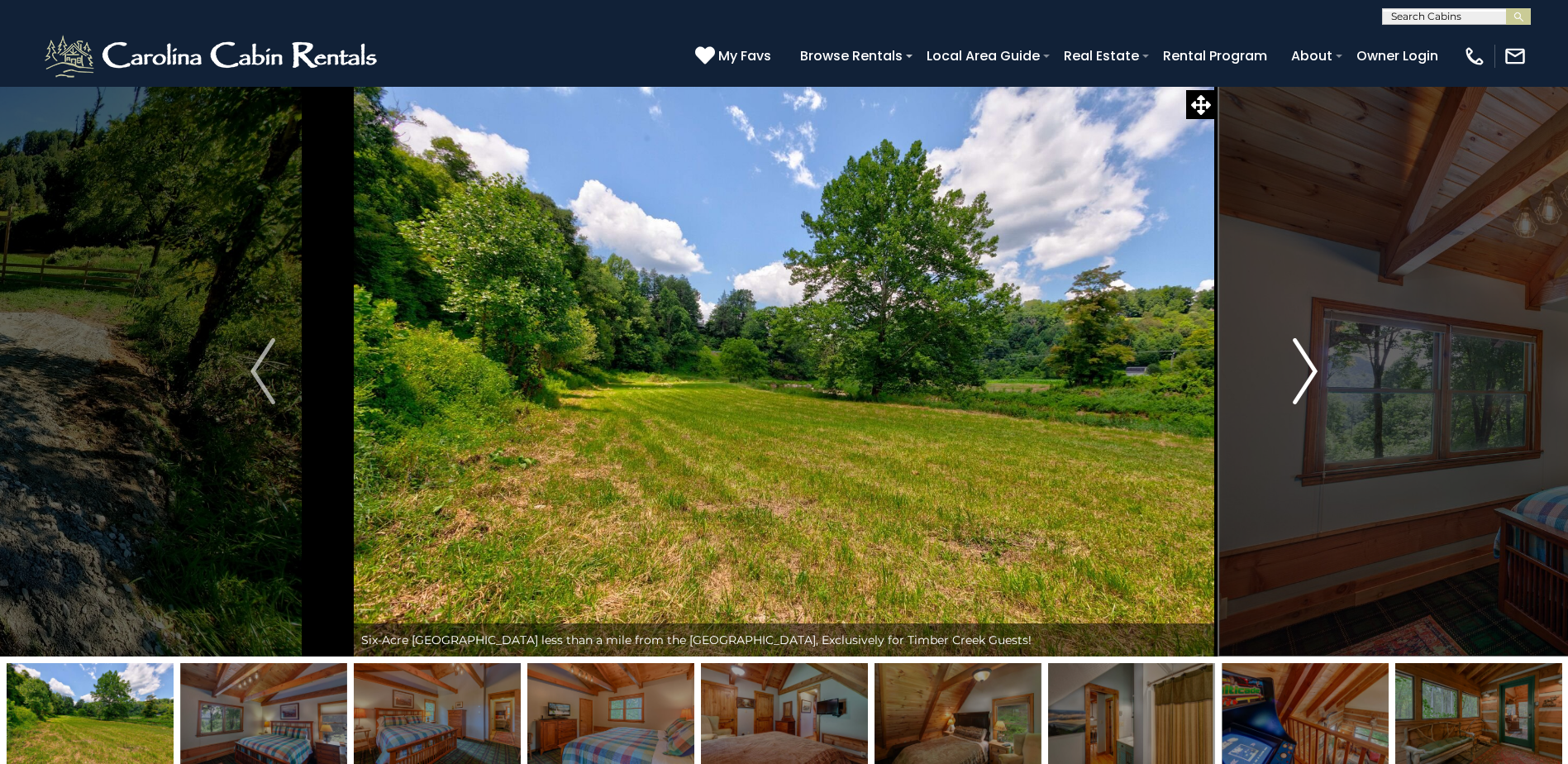
click at [1300, 364] on img "Next" at bounding box center [1305, 371] width 25 height 66
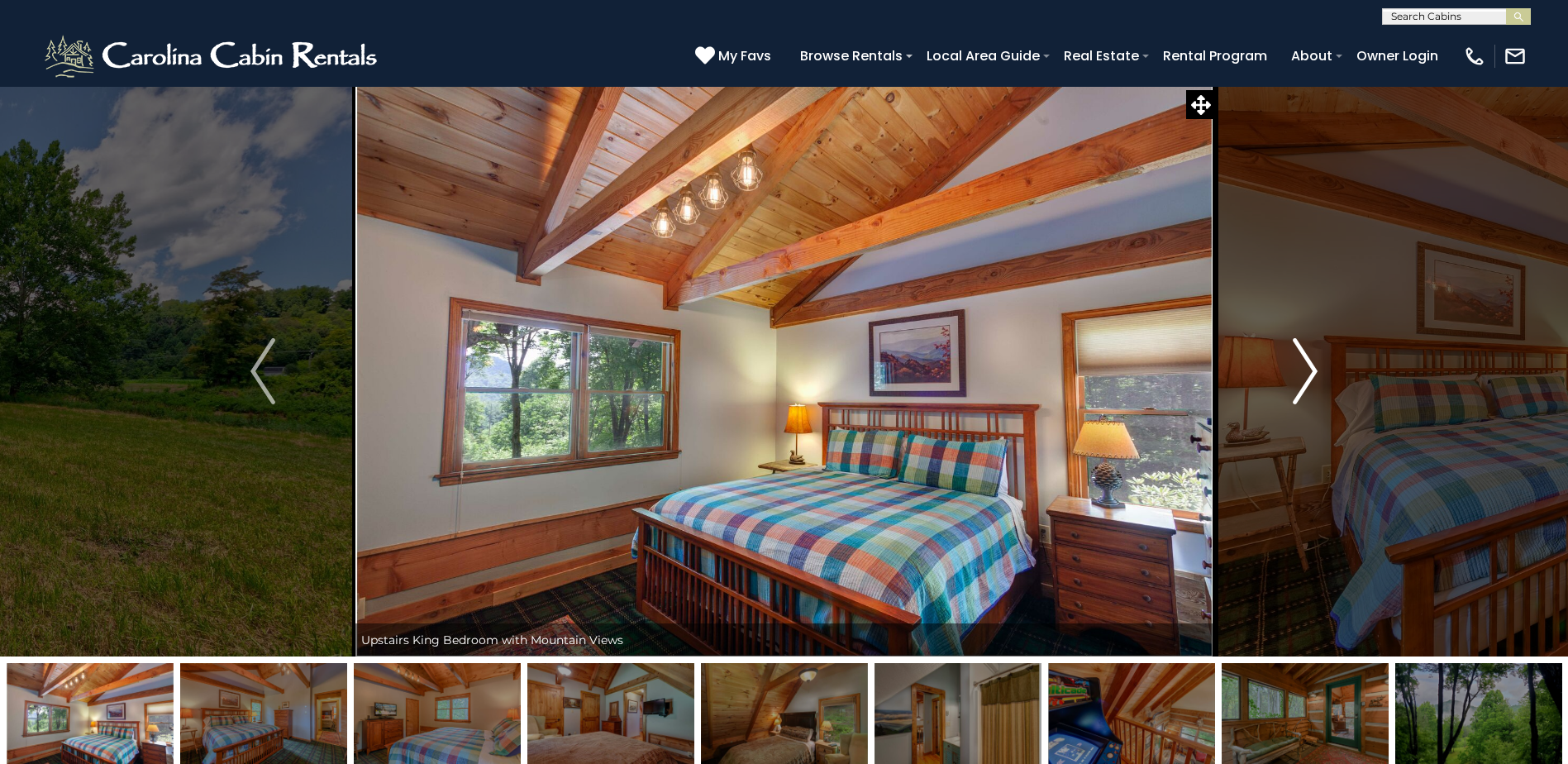
click at [1300, 364] on img "Next" at bounding box center [1305, 371] width 25 height 66
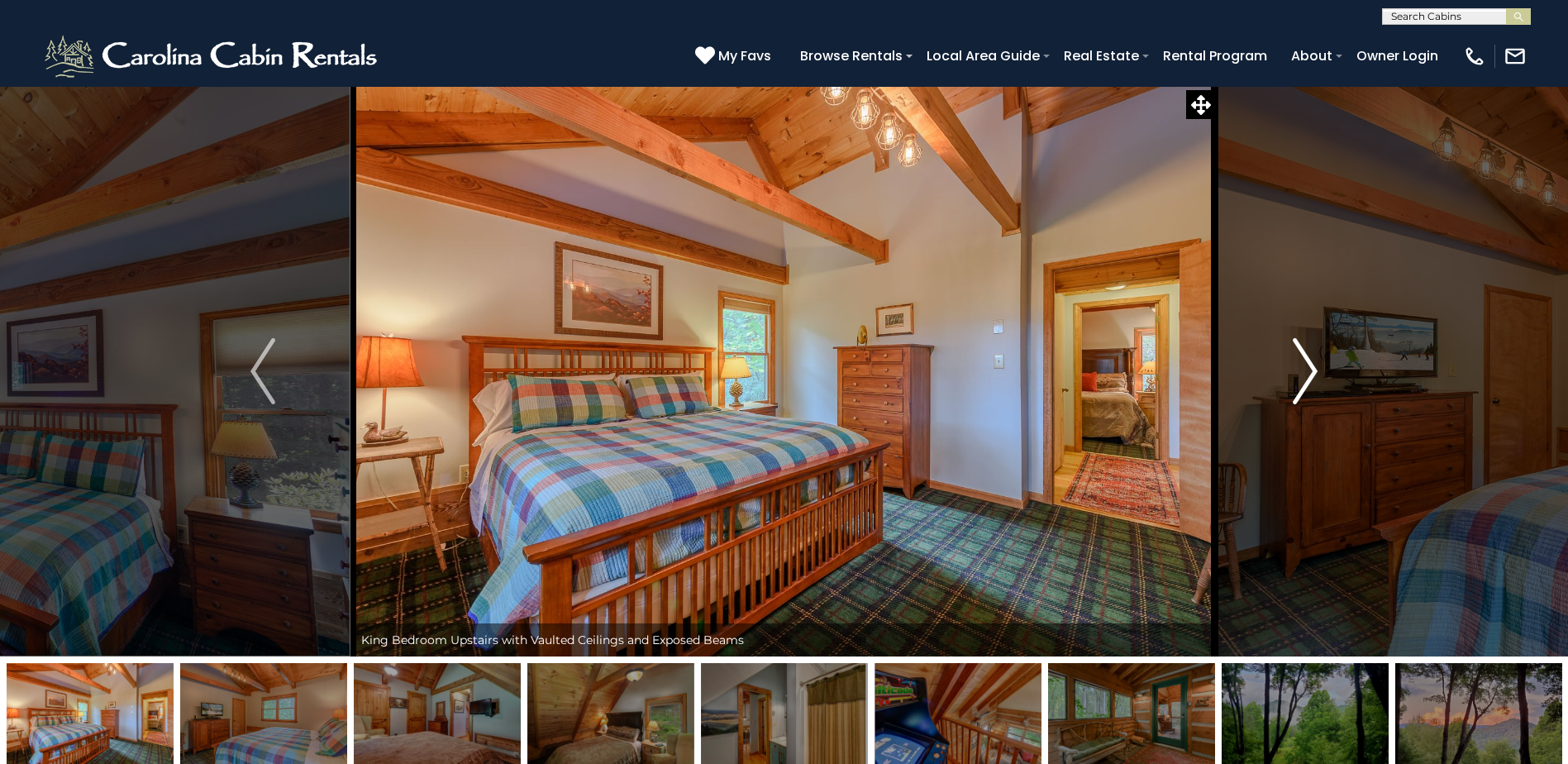
click at [1300, 364] on img "Next" at bounding box center [1305, 371] width 25 height 66
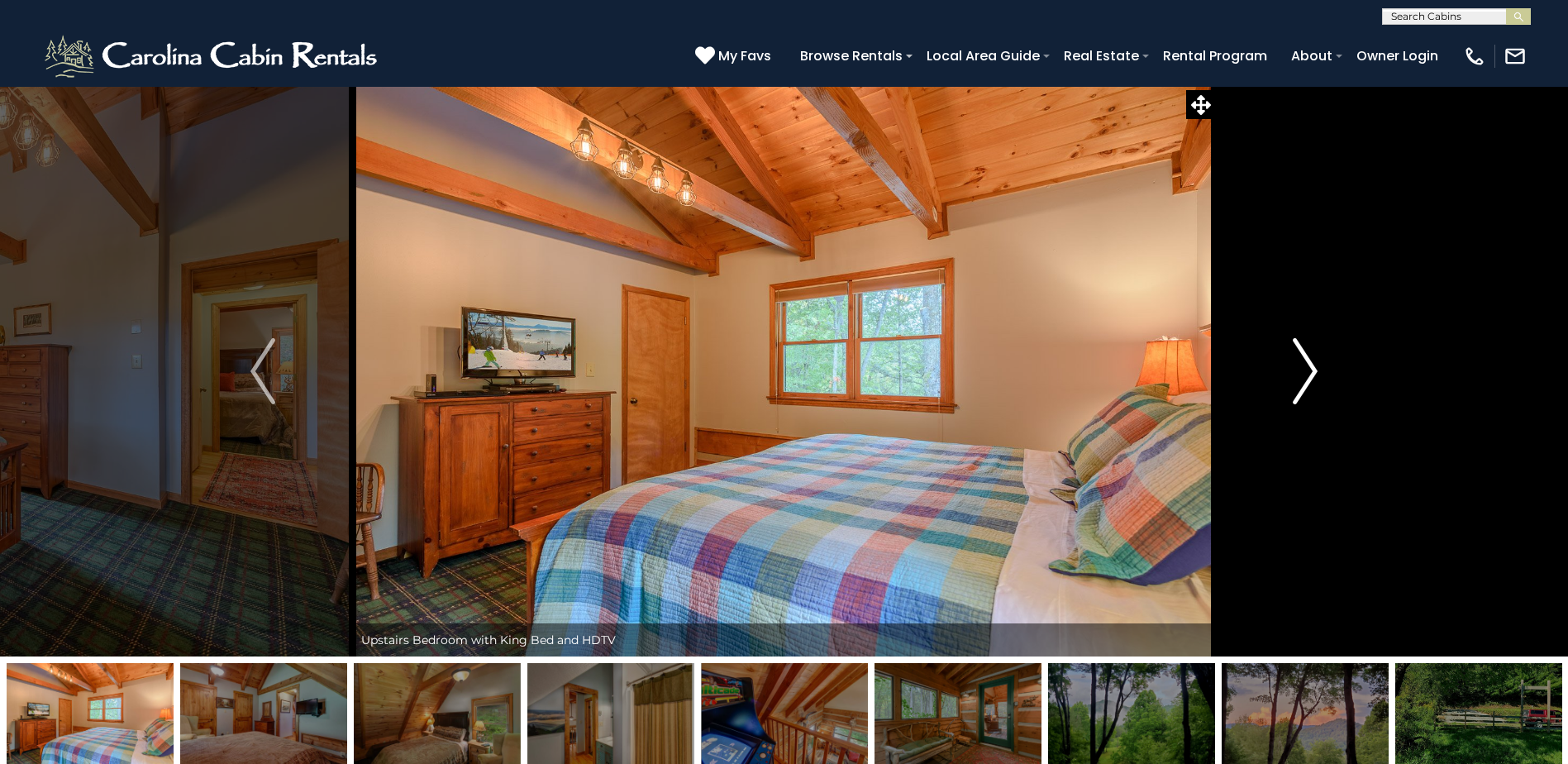
click at [1300, 364] on img "Next" at bounding box center [1305, 371] width 25 height 66
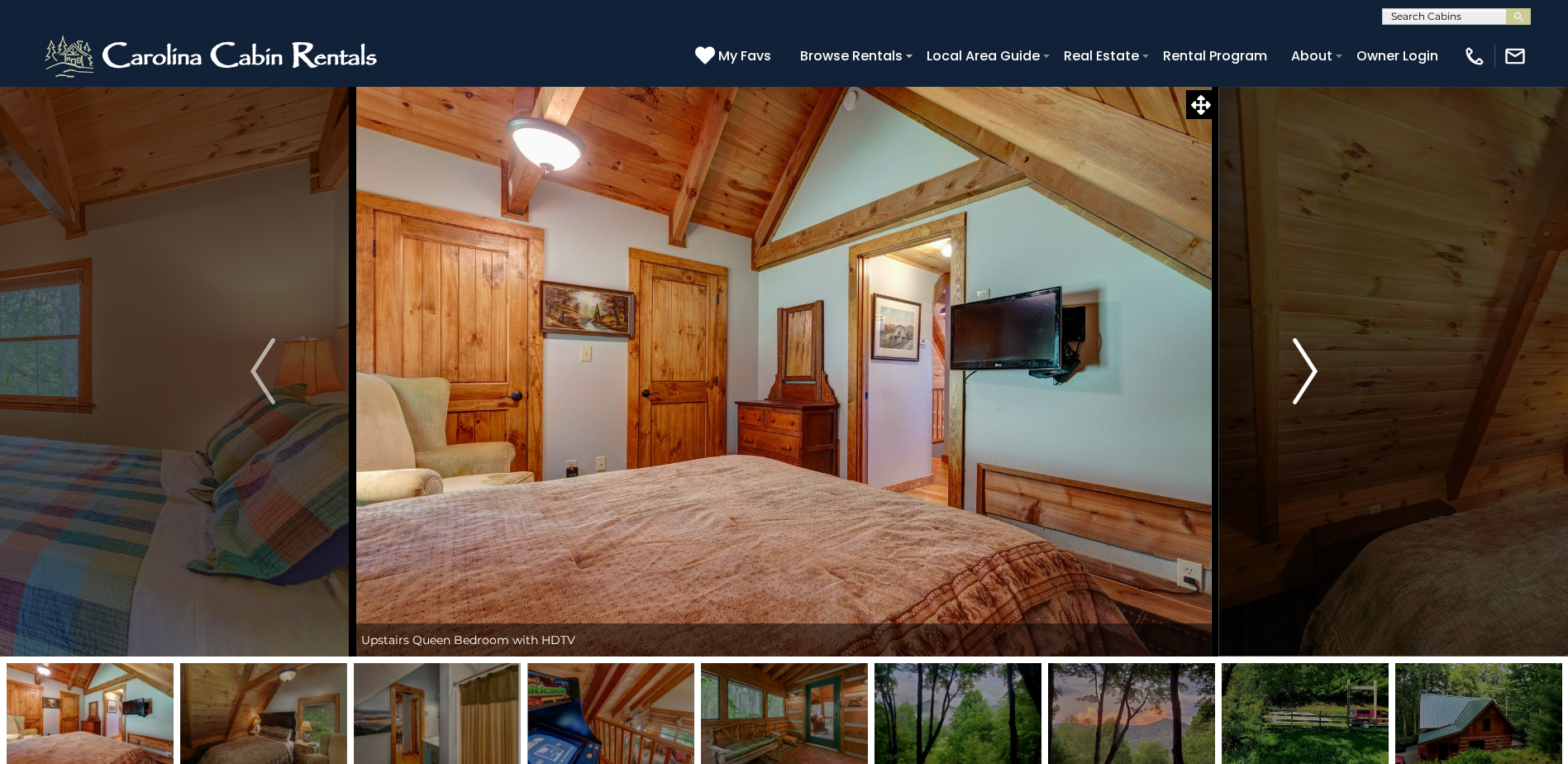
click at [1300, 364] on img "Next" at bounding box center [1305, 371] width 25 height 66
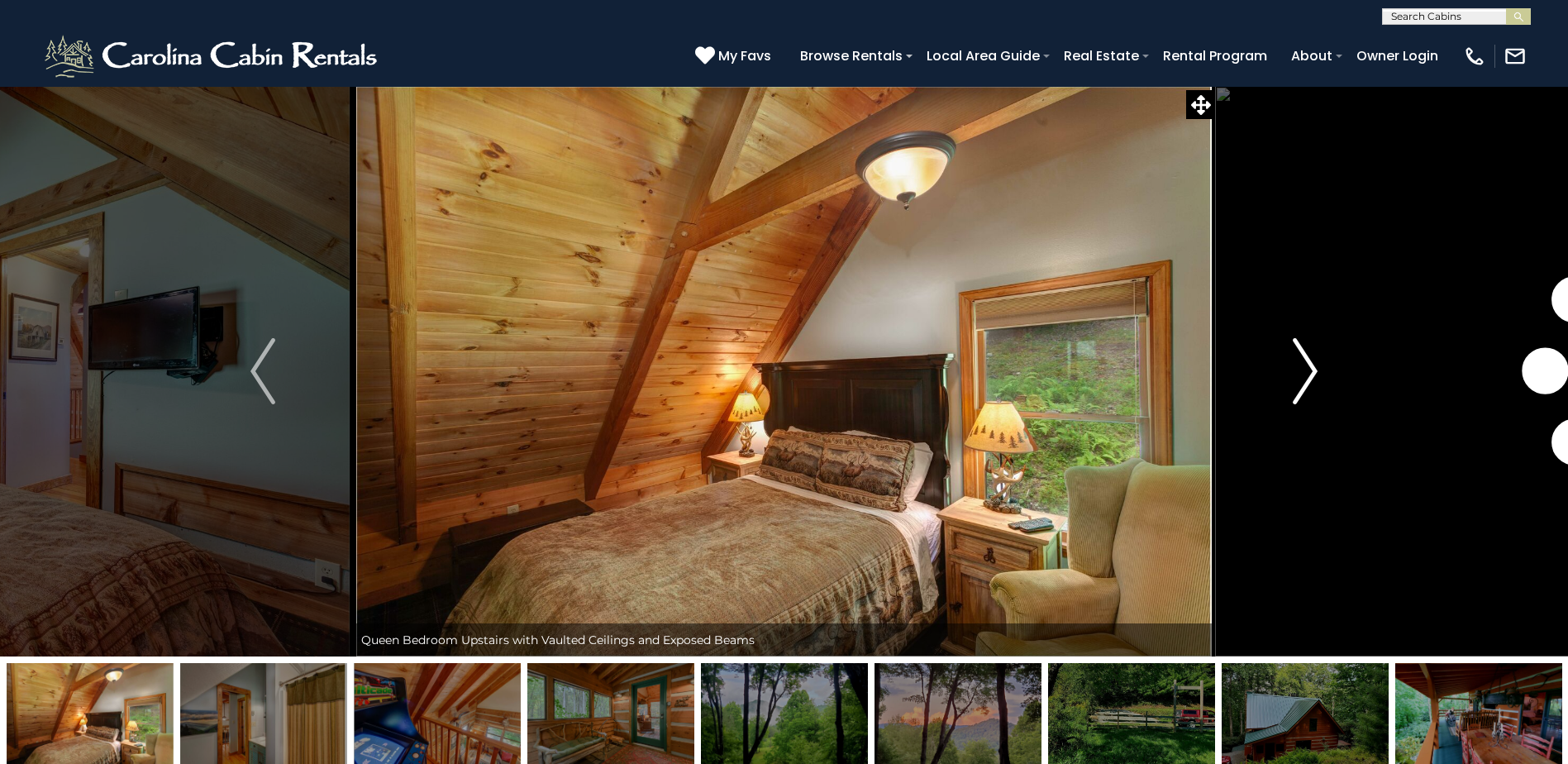
click at [1300, 364] on img "Next" at bounding box center [1305, 371] width 25 height 66
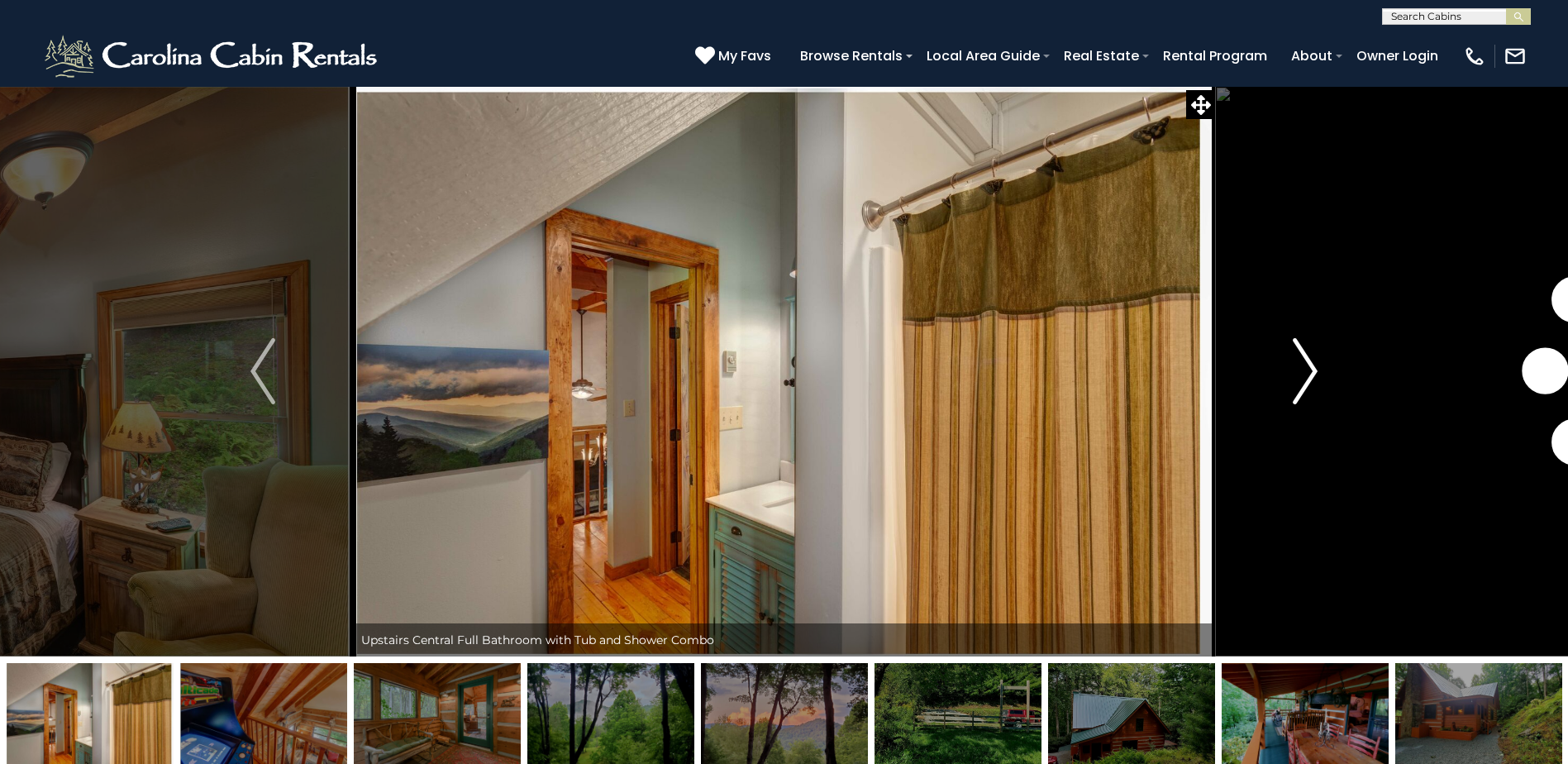
click at [1300, 364] on img "Next" at bounding box center [1305, 371] width 25 height 66
